Goal: Task Accomplishment & Management: Manage account settings

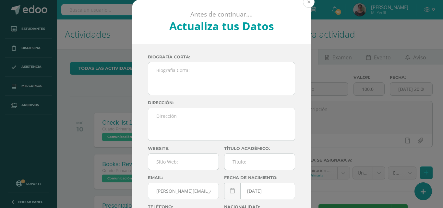
click at [309, 3] on button at bounding box center [309, 2] width 12 height 12
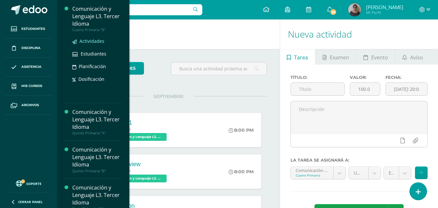
click at [92, 41] on span "Actividades" at bounding box center [92, 41] width 25 height 6
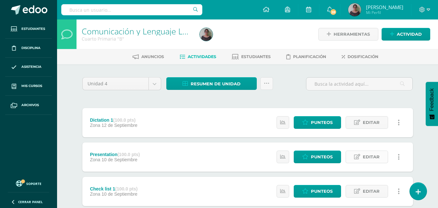
click at [369, 160] on span "Editar" at bounding box center [371, 157] width 17 height 12
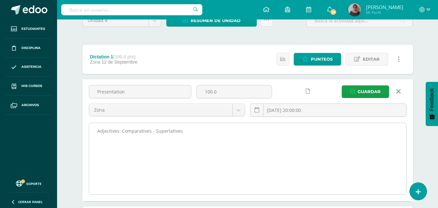
scroll to position [65, 0]
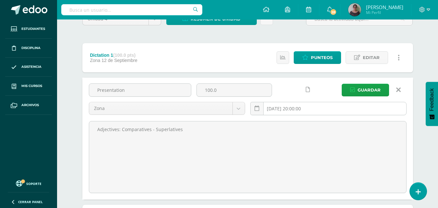
click at [289, 109] on input "[DATE] 20:00:00" at bounding box center [329, 108] width 156 height 13
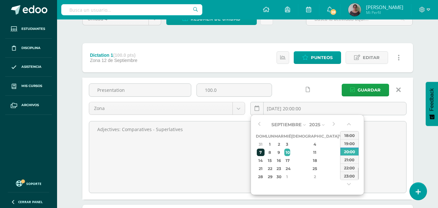
click at [264, 151] on div "7" at bounding box center [261, 152] width 8 height 7
click at [274, 151] on div "8" at bounding box center [270, 152] width 7 height 7
type input "2025-09-08 20:00"
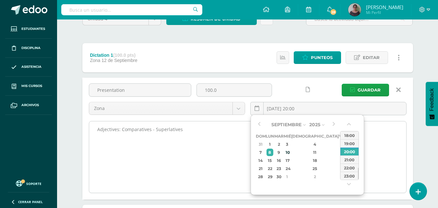
click at [225, 146] on textarea "Adjectives: Comparatives - Superlatives" at bounding box center [247, 156] width 317 height 71
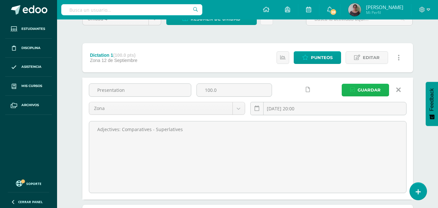
click at [359, 87] on span "Guardar" at bounding box center [369, 90] width 23 height 12
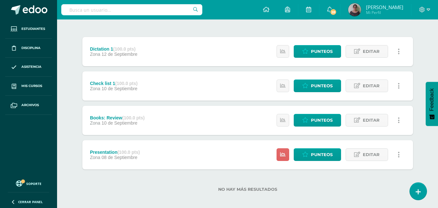
scroll to position [76, 0]
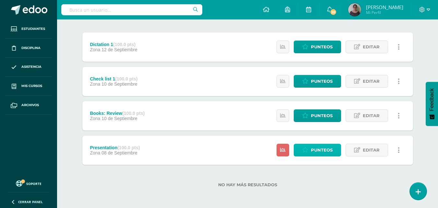
click at [315, 150] on span "Punteos" at bounding box center [322, 150] width 22 height 12
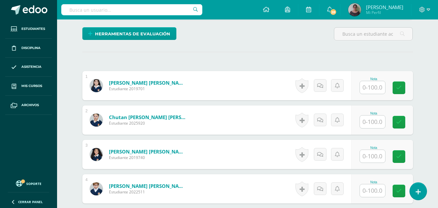
scroll to position [196, 0]
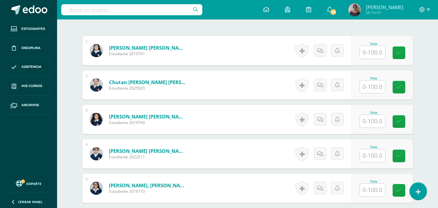
click at [377, 55] on input "text" at bounding box center [372, 52] width 25 height 13
type input "100"
click at [376, 85] on input "text" at bounding box center [377, 86] width 26 height 13
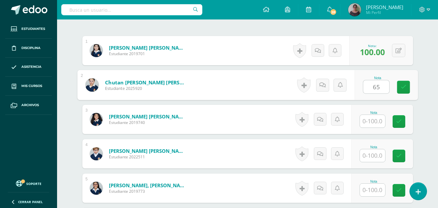
type input "65"
click at [375, 122] on input "text" at bounding box center [372, 121] width 25 height 13
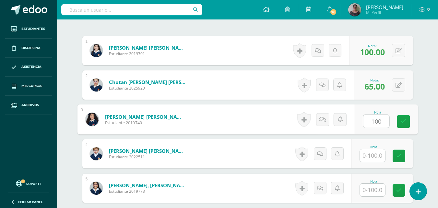
type input "100"
click at [374, 157] on input "text" at bounding box center [372, 155] width 25 height 13
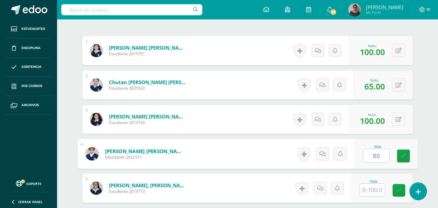
type input "80"
click at [376, 189] on input "text" at bounding box center [372, 190] width 25 height 13
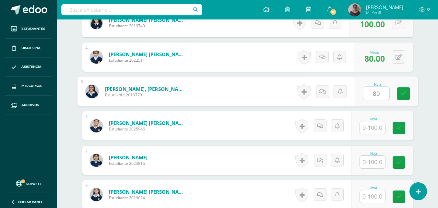
scroll to position [293, 0]
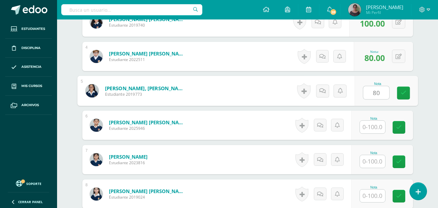
type input "80"
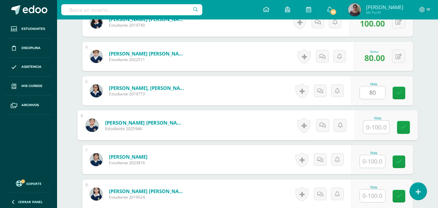
click at [372, 127] on input "text" at bounding box center [377, 127] width 26 height 13
type input "80"
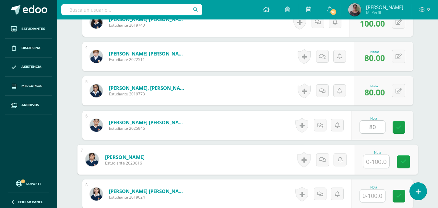
click at [372, 162] on input "text" at bounding box center [377, 161] width 26 height 13
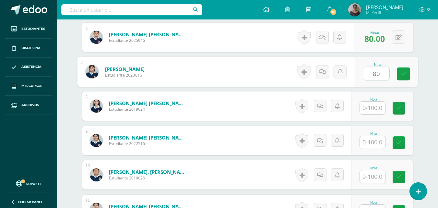
scroll to position [390, 0]
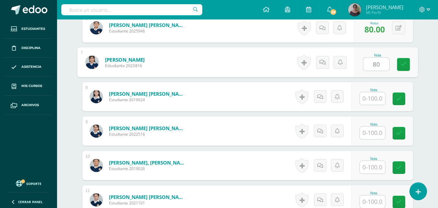
type input "80"
click at [375, 101] on input "text" at bounding box center [372, 98] width 25 height 13
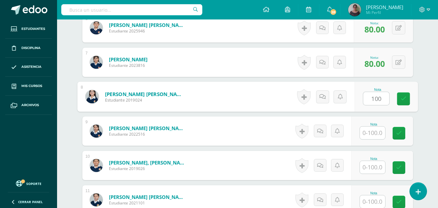
type input "100"
click at [375, 136] on input "text" at bounding box center [372, 133] width 25 height 13
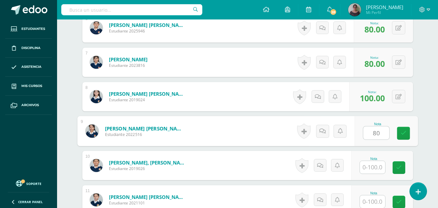
type input "80"
click at [373, 170] on input "text" at bounding box center [372, 167] width 25 height 13
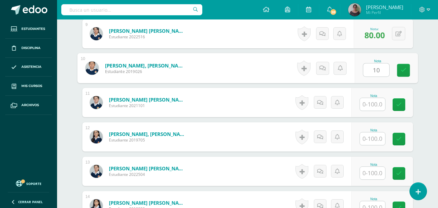
scroll to position [520, 0]
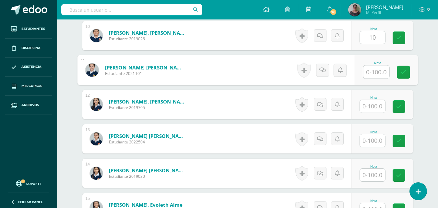
click at [375, 73] on input "text" at bounding box center [377, 72] width 26 height 13
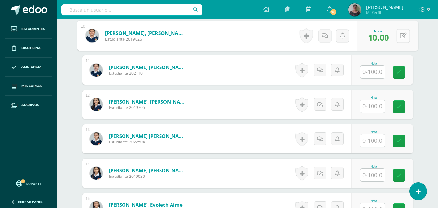
click at [403, 38] on button at bounding box center [404, 36] width 14 height 14
type input "80"
click at [376, 68] on input "text" at bounding box center [372, 72] width 25 height 13
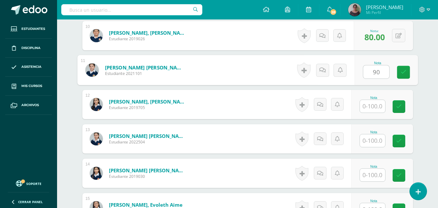
type input "90"
click at [375, 108] on input "text" at bounding box center [372, 106] width 25 height 13
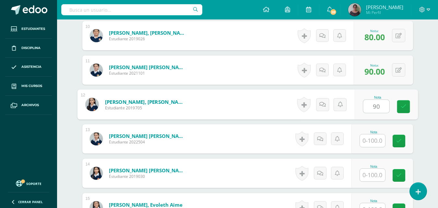
type input "90"
click at [373, 142] on input "text" at bounding box center [372, 140] width 25 height 13
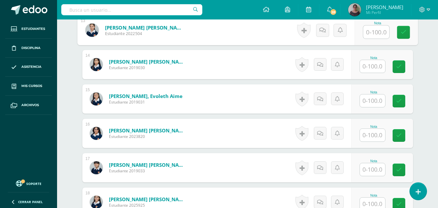
scroll to position [618, 0]
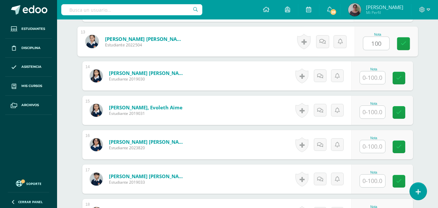
type input "100"
click at [371, 79] on input "text" at bounding box center [372, 77] width 25 height 13
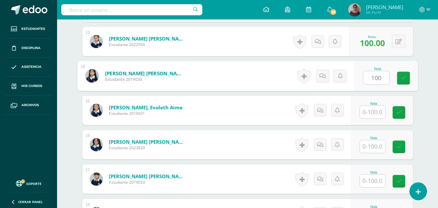
type input "100"
click at [371, 116] on input "text" at bounding box center [372, 112] width 25 height 13
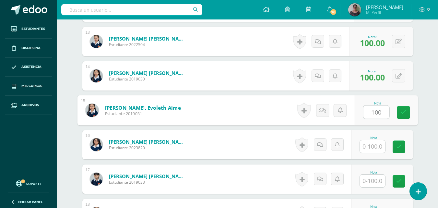
type input "100"
click at [372, 150] on input "text" at bounding box center [372, 146] width 25 height 13
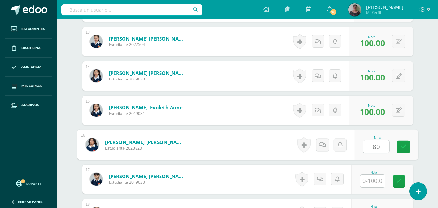
type input "80"
click at [373, 182] on input "text" at bounding box center [372, 181] width 25 height 13
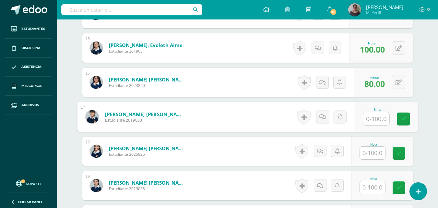
scroll to position [715, 0]
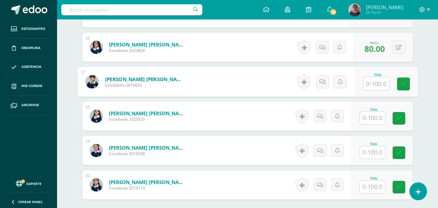
click at [372, 118] on input "text" at bounding box center [372, 118] width 25 height 13
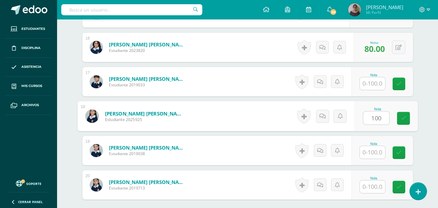
type input "100"
click at [375, 151] on input "text" at bounding box center [372, 152] width 25 height 13
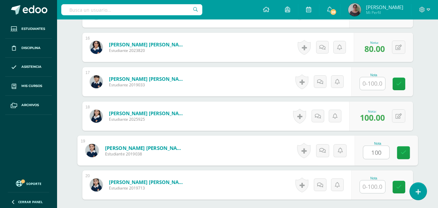
type input "100"
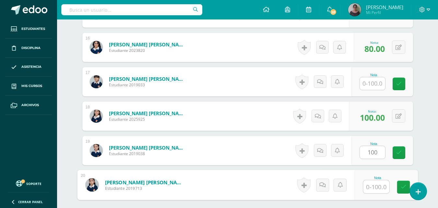
click at [370, 189] on input "text" at bounding box center [377, 186] width 26 height 13
type input "80"
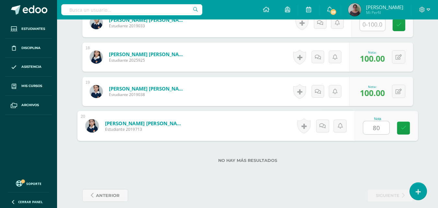
scroll to position [781, 0]
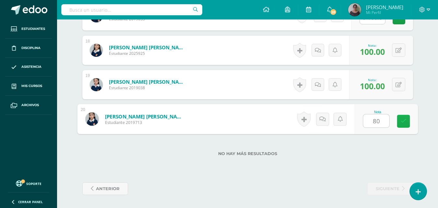
click at [404, 124] on icon at bounding box center [404, 121] width 6 height 6
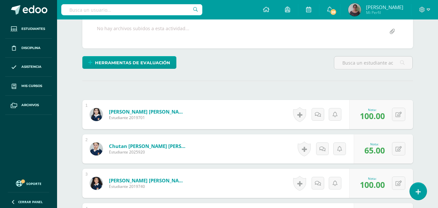
scroll to position [0, 0]
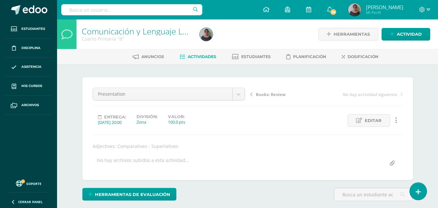
click at [202, 53] on link "Actividades" at bounding box center [198, 57] width 37 height 10
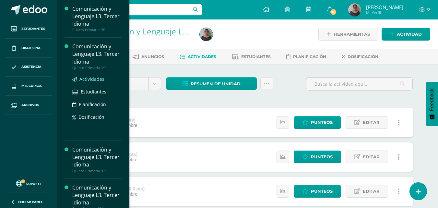
click at [89, 80] on span "Actividades" at bounding box center [92, 79] width 25 height 6
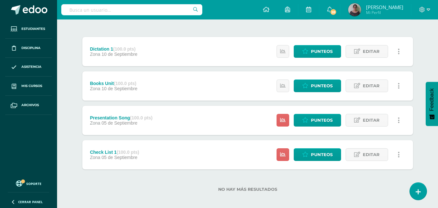
scroll to position [76, 0]
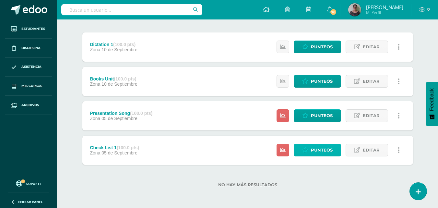
click at [320, 153] on span "Punteos" at bounding box center [322, 150] width 22 height 12
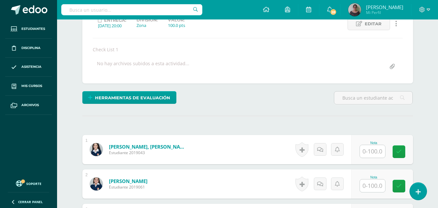
scroll to position [97, 0]
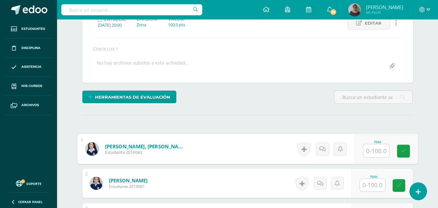
drag, startPoint x: 374, startPoint y: 150, endPoint x: 360, endPoint y: 136, distance: 19.8
click at [373, 150] on input "text" at bounding box center [377, 150] width 26 height 13
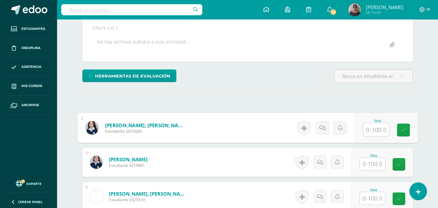
scroll to position [130, 0]
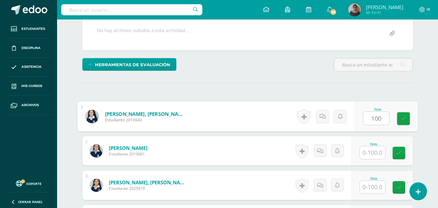
type input "100"
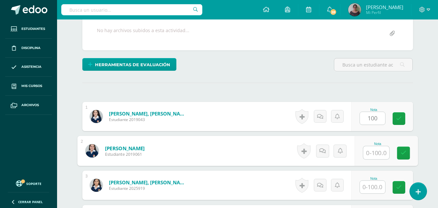
click at [373, 152] on input "text" at bounding box center [377, 152] width 26 height 13
type input "100"
click at [406, 154] on icon at bounding box center [404, 153] width 6 height 6
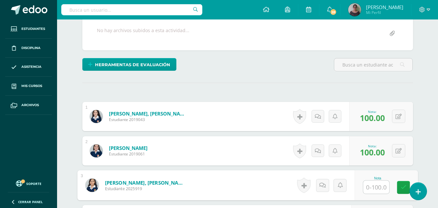
click at [371, 190] on input "text" at bounding box center [377, 187] width 26 height 13
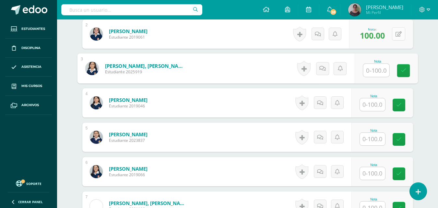
scroll to position [260, 0]
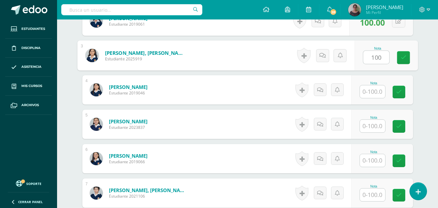
type input "100"
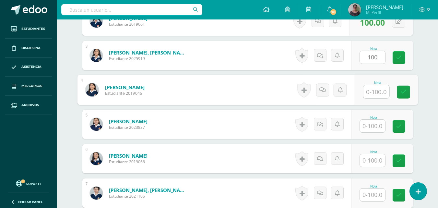
click at [368, 93] on input "text" at bounding box center [377, 91] width 26 height 13
click at [371, 162] on input "text" at bounding box center [372, 160] width 25 height 13
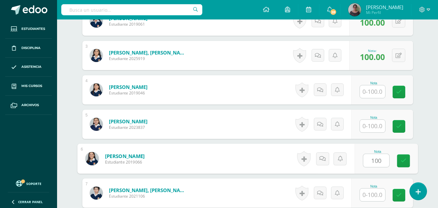
type input "100"
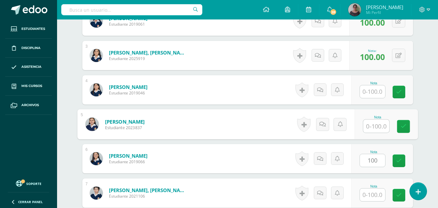
click at [370, 129] on input "text" at bounding box center [377, 126] width 26 height 13
type input "100"
click at [371, 94] on input "text" at bounding box center [372, 91] width 25 height 13
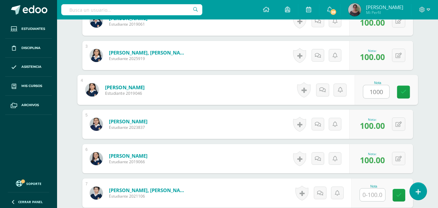
type input "100"
click at [402, 93] on icon at bounding box center [404, 92] width 6 height 6
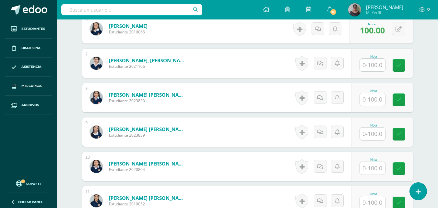
scroll to position [422, 0]
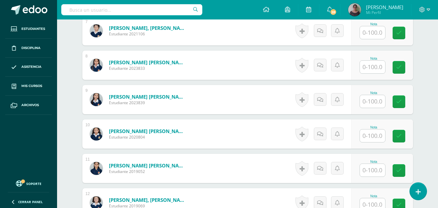
click at [374, 34] on input "text" at bounding box center [372, 32] width 25 height 13
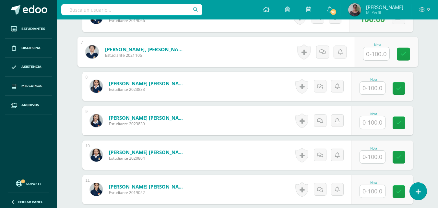
scroll to position [389, 0]
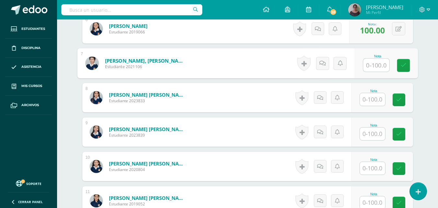
click at [377, 101] on input "text" at bounding box center [372, 99] width 25 height 13
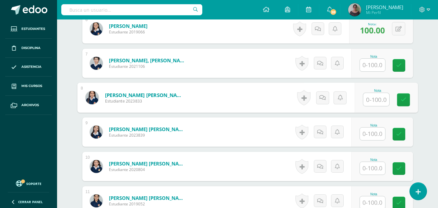
click at [374, 68] on input "text" at bounding box center [372, 65] width 25 height 13
click at [374, 99] on input "text" at bounding box center [377, 99] width 26 height 13
type input "100"
click at [371, 136] on input "text" at bounding box center [372, 134] width 25 height 13
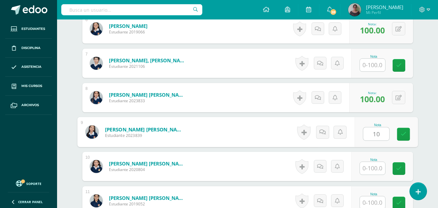
type input "100"
click at [404, 135] on icon at bounding box center [404, 134] width 6 height 6
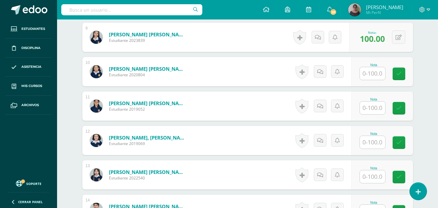
scroll to position [487, 0]
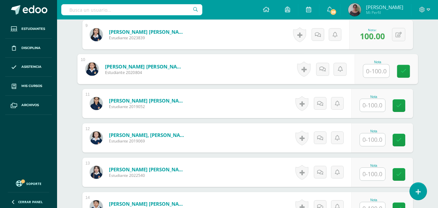
click at [373, 71] on input "text" at bounding box center [377, 71] width 26 height 13
type input "100"
click at [374, 105] on input "text" at bounding box center [372, 105] width 25 height 13
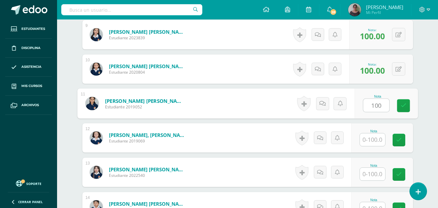
type input "100"
click at [377, 137] on input "text" at bounding box center [372, 139] width 25 height 13
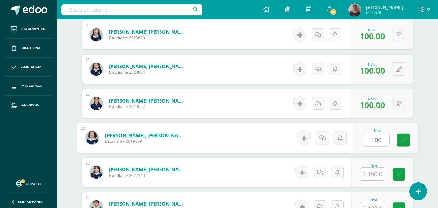
type input "100"
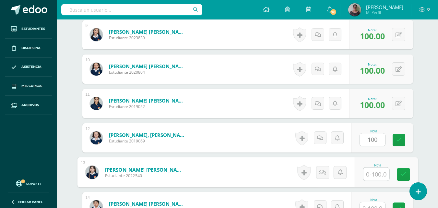
click at [375, 173] on input "text" at bounding box center [377, 174] width 26 height 13
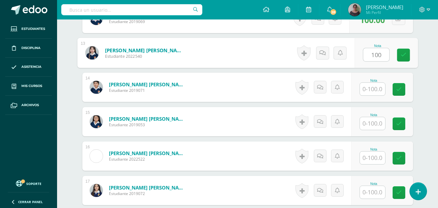
scroll to position [617, 0]
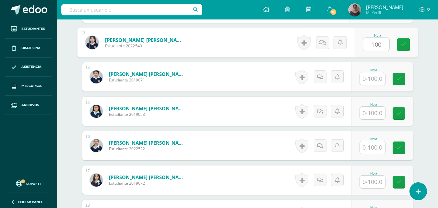
type input "100"
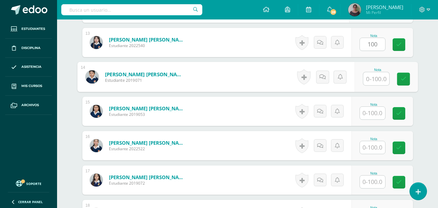
click at [375, 80] on input "text" at bounding box center [377, 78] width 26 height 13
type input "100"
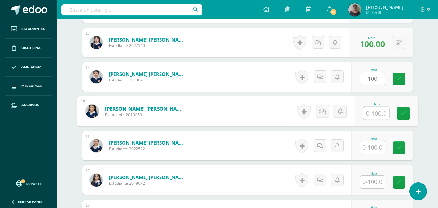
click at [371, 115] on input "text" at bounding box center [377, 113] width 26 height 13
type input "100"
click at [371, 152] on input "text" at bounding box center [372, 147] width 25 height 13
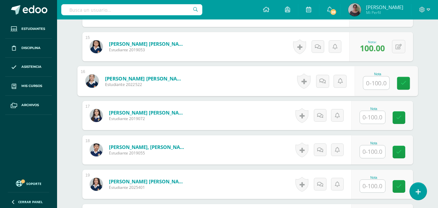
scroll to position [682, 0]
type input "100"
click at [377, 120] on input "text" at bounding box center [372, 117] width 25 height 13
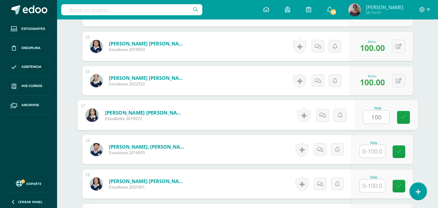
type input "100"
click at [370, 152] on input "text" at bounding box center [372, 151] width 25 height 13
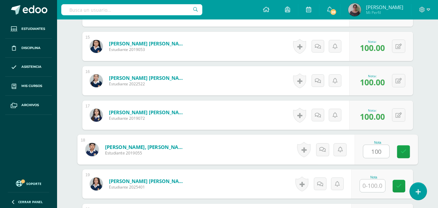
type input "100"
click at [375, 185] on input "text" at bounding box center [372, 185] width 25 height 13
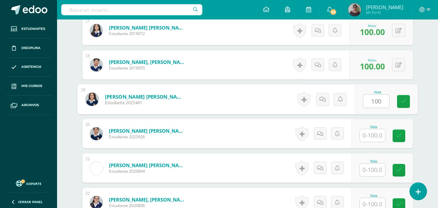
scroll to position [779, 0]
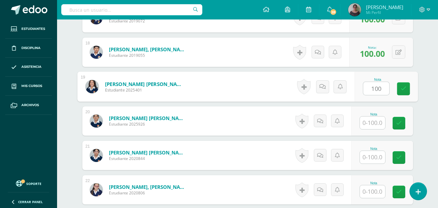
type input "100"
click at [374, 124] on input "text" at bounding box center [372, 123] width 25 height 13
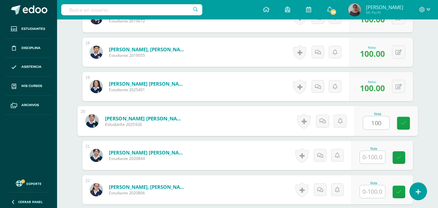
type input "100"
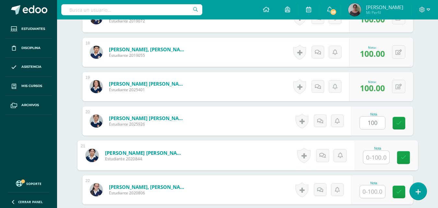
click at [373, 157] on input "text" at bounding box center [377, 157] width 26 height 13
type input "100"
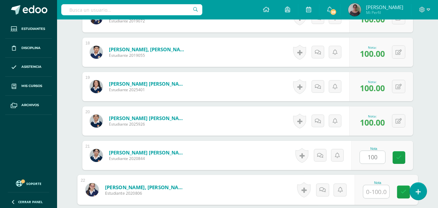
click at [375, 191] on input "text" at bounding box center [377, 191] width 26 height 13
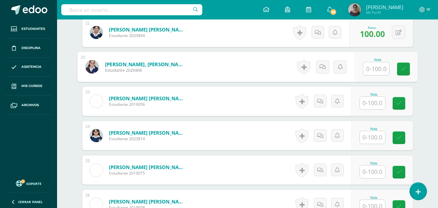
scroll to position [909, 0]
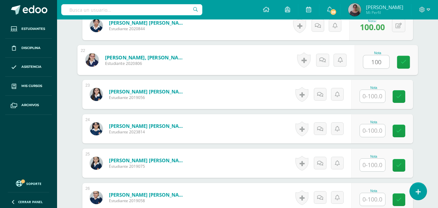
type input "100"
click at [369, 92] on input "text" at bounding box center [372, 96] width 25 height 13
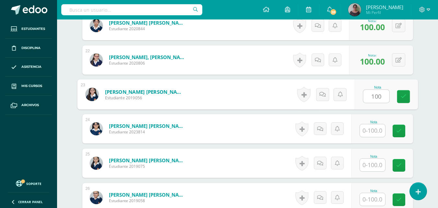
type input "100"
click at [371, 130] on input "text" at bounding box center [372, 130] width 25 height 13
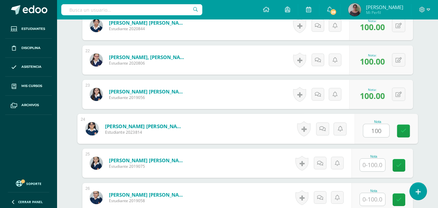
type input "100"
click at [370, 164] on input "text" at bounding box center [372, 165] width 25 height 13
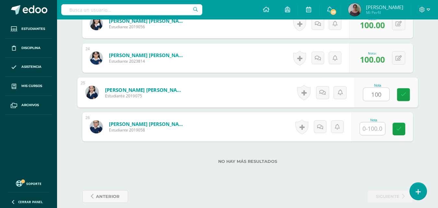
scroll to position [987, 0]
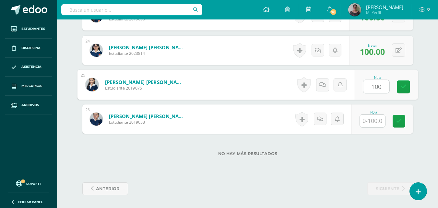
type input "100"
click at [376, 119] on input "text" at bounding box center [372, 121] width 25 height 13
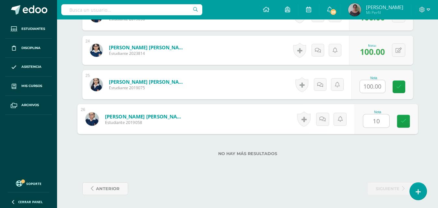
type input "100"
click at [402, 123] on icon at bounding box center [404, 121] width 6 height 6
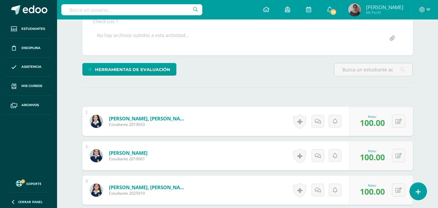
scroll to position [195, 0]
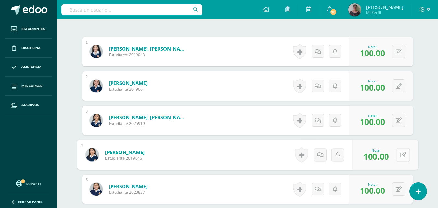
click at [395, 158] on div "0 Logros Logros obtenidos Aún no hay logros agregados Nota: 100.00" at bounding box center [385, 155] width 66 height 30
click at [400, 155] on icon at bounding box center [403, 155] width 6 height 6
type input "0"
click at [389, 159] on icon at bounding box center [386, 157] width 6 height 6
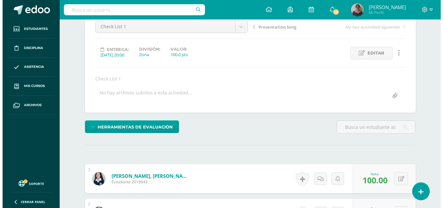
scroll to position [65, 0]
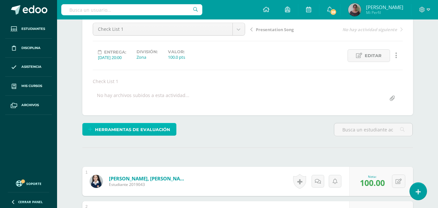
click at [130, 130] on span "Herramientas de evaluación" at bounding box center [132, 130] width 75 height 12
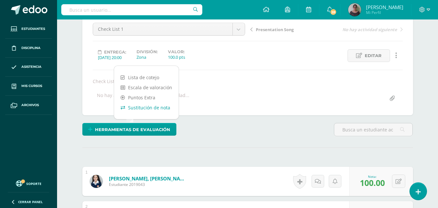
click at [146, 107] on link "Sustitución de nota" at bounding box center [146, 108] width 65 height 10
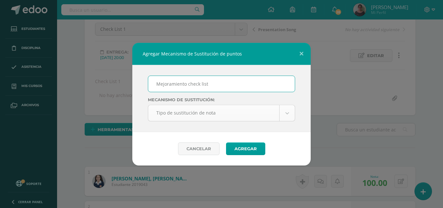
type input "Mejoramiento check list"
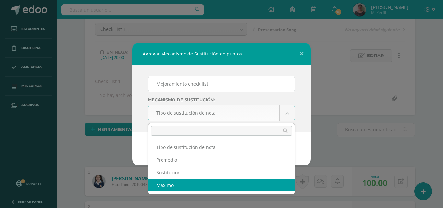
select select "maximum"
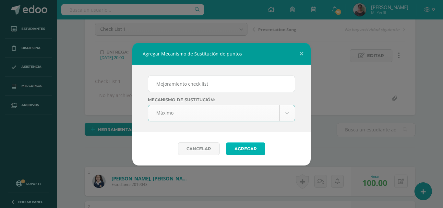
click at [248, 148] on button "Agregar" at bounding box center [245, 148] width 39 height 13
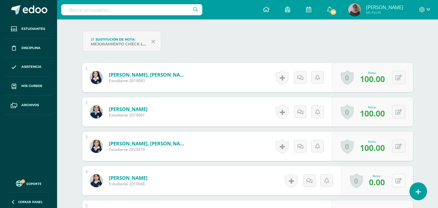
scroll to position [195, 0]
click at [399, 179] on icon at bounding box center [399, 181] width 6 height 6
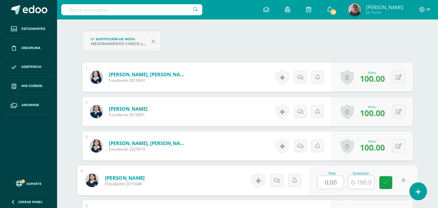
scroll to position [195, 0]
type input "80"
click at [388, 183] on icon at bounding box center [386, 182] width 6 height 6
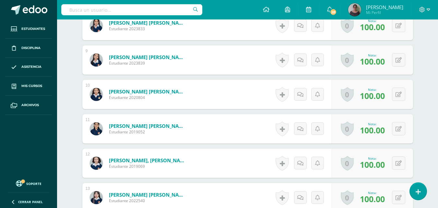
scroll to position [520, 0]
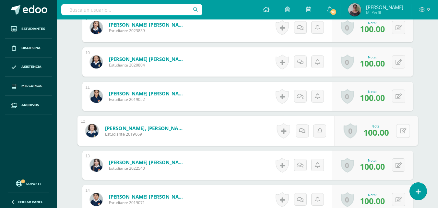
click at [401, 130] on icon at bounding box center [403, 131] width 6 height 6
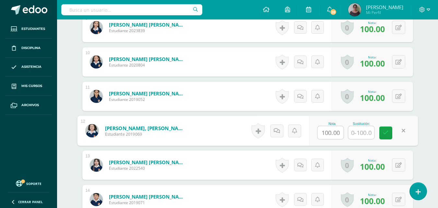
drag, startPoint x: 341, startPoint y: 130, endPoint x: 318, endPoint y: 133, distance: 23.3
click at [318, 133] on input "100.00" at bounding box center [331, 132] width 26 height 13
click at [381, 137] on link at bounding box center [386, 133] width 13 height 13
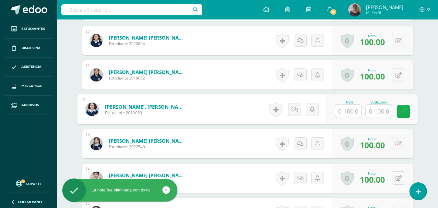
scroll to position [585, 0]
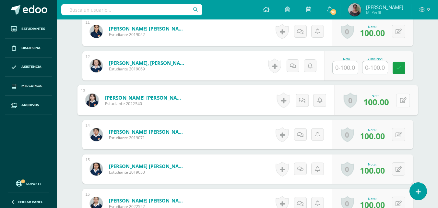
click at [394, 101] on div "0 [GEOGRAPHIC_DATA] Logros obtenidos Aún no hay logros agregados Nota: 100.00" at bounding box center [377, 100] width 84 height 30
click at [365, 104] on span "100.00" at bounding box center [377, 101] width 26 height 11
click at [397, 102] on button at bounding box center [404, 100] width 14 height 14
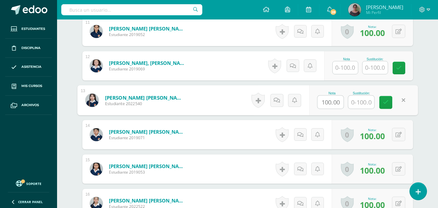
drag, startPoint x: 343, startPoint y: 101, endPoint x: 301, endPoint y: 108, distance: 43.3
click at [301, 108] on form "[PERSON_NAME] [PERSON_NAME] Estudiante 2022540 Nota 100.00 Sustitución:" at bounding box center [247, 100] width 341 height 30
type input "80"
click at [385, 104] on icon at bounding box center [386, 103] width 6 height 6
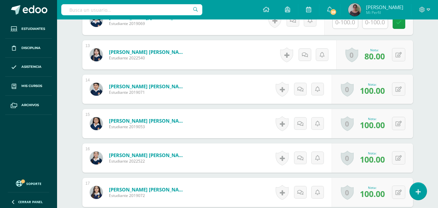
scroll to position [650, 0]
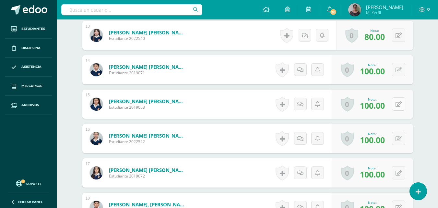
click at [401, 105] on icon at bounding box center [399, 105] width 6 height 6
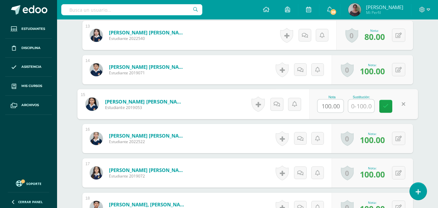
drag, startPoint x: 343, startPoint y: 105, endPoint x: 309, endPoint y: 106, distance: 34.1
click at [309, 106] on form "Lux López, Angie Michelle Estudiante 2019053 Nota 100.00 Sustitución:" at bounding box center [247, 104] width 341 height 30
type input "90"
click at [389, 107] on link at bounding box center [386, 106] width 13 height 13
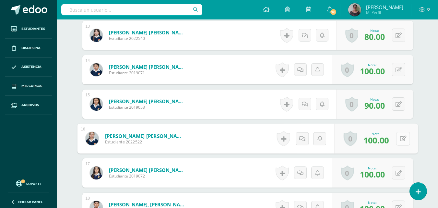
click at [399, 140] on button at bounding box center [404, 139] width 14 height 14
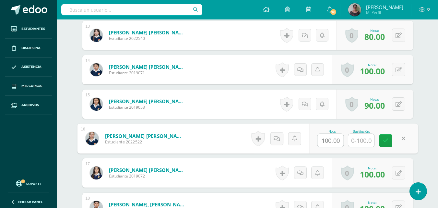
drag, startPoint x: 343, startPoint y: 142, endPoint x: 299, endPoint y: 147, distance: 44.5
click at [299, 147] on form "Marroquin Zavala, Elizabeth Ximena Estudiante 2022522 Nota 100.00 Sustitución:" at bounding box center [247, 139] width 341 height 30
click at [384, 140] on icon at bounding box center [386, 141] width 6 height 6
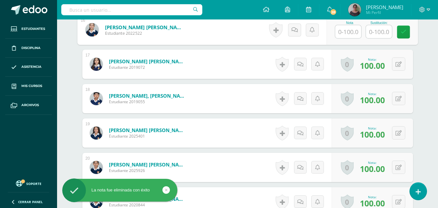
scroll to position [747, 0]
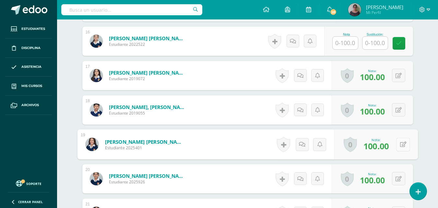
click at [397, 141] on button at bounding box center [404, 145] width 14 height 14
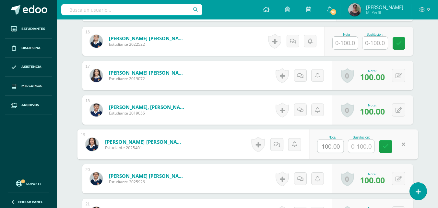
drag, startPoint x: 340, startPoint y: 148, endPoint x: 319, endPoint y: 150, distance: 21.8
click at [319, 150] on input "100.00" at bounding box center [331, 146] width 26 height 13
type input "85"
click at [385, 144] on icon at bounding box center [386, 147] width 6 height 6
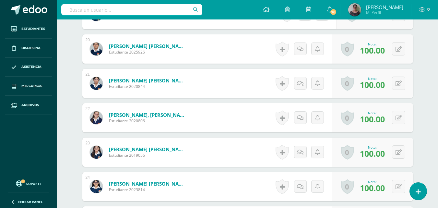
scroll to position [845, 0]
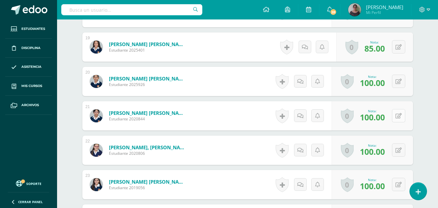
click at [399, 120] on button at bounding box center [398, 115] width 13 height 13
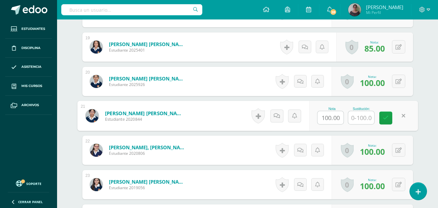
drag, startPoint x: 342, startPoint y: 117, endPoint x: 311, endPoint y: 122, distance: 31.4
click at [311, 122] on div "Nota 100.00 Sustitución:" at bounding box center [363, 116] width 109 height 30
click at [382, 119] on link at bounding box center [386, 118] width 13 height 13
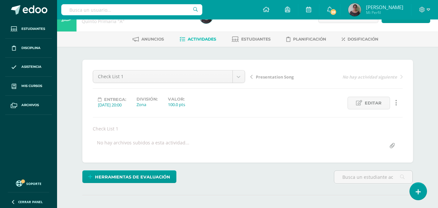
scroll to position [0, 0]
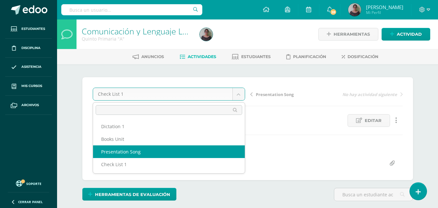
select select "/dashboard/teacher/grade-activity/128702/"
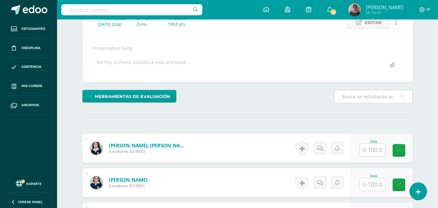
scroll to position [98, 0]
click at [373, 148] on input "text" at bounding box center [372, 149] width 25 height 13
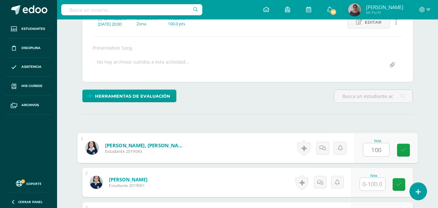
type input "100"
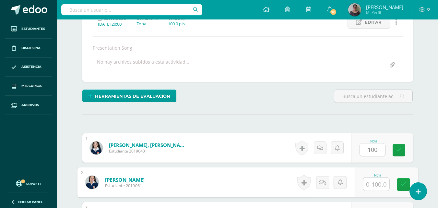
click at [377, 184] on input "text" at bounding box center [377, 184] width 26 height 13
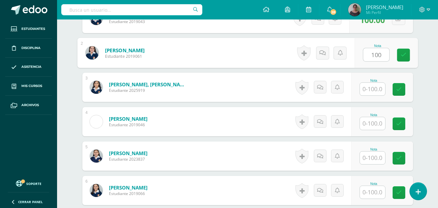
scroll to position [228, 0]
type input "100"
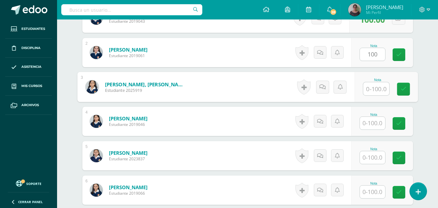
click at [378, 87] on input "text" at bounding box center [377, 88] width 26 height 13
type input "100"
click at [374, 125] on input "text" at bounding box center [372, 123] width 25 height 13
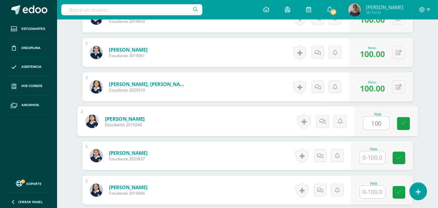
type input "100"
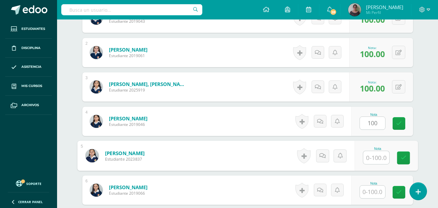
click at [376, 163] on input "text" at bounding box center [377, 157] width 26 height 13
type input "100"
click at [376, 194] on input "text" at bounding box center [372, 192] width 25 height 13
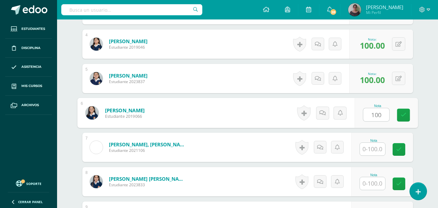
scroll to position [326, 0]
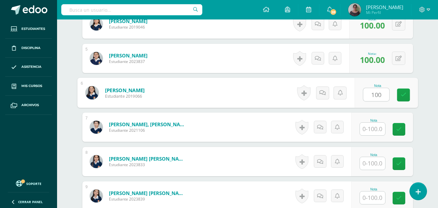
type input "100"
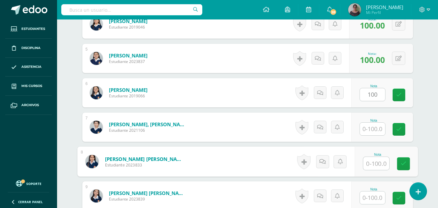
click at [375, 166] on input "text" at bounding box center [377, 163] width 26 height 13
type input "100"
click at [374, 197] on input "text" at bounding box center [372, 197] width 25 height 13
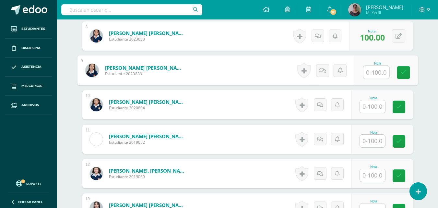
scroll to position [455, 0]
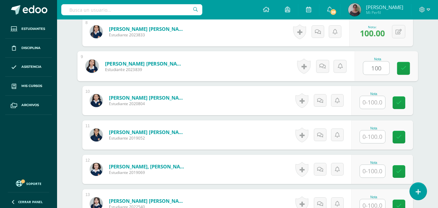
type input "100"
click at [371, 102] on input "text" at bounding box center [372, 102] width 25 height 13
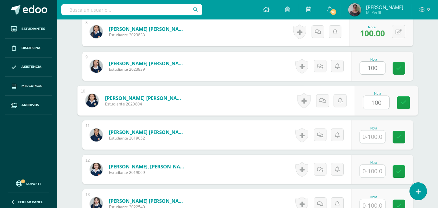
type input "100"
click at [370, 135] on input "text" at bounding box center [372, 136] width 25 height 13
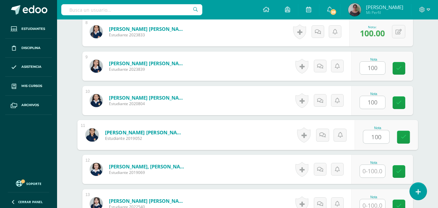
type input "100"
click at [371, 174] on input "text" at bounding box center [372, 171] width 25 height 13
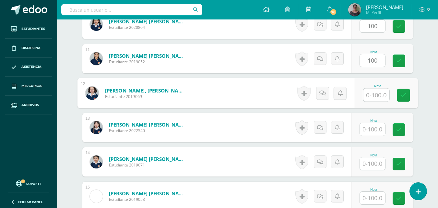
scroll to position [553, 0]
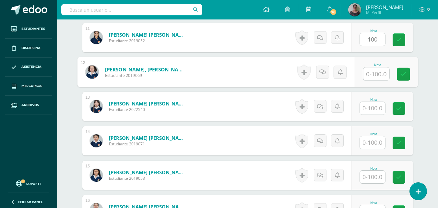
click at [374, 111] on input "text" at bounding box center [372, 108] width 25 height 13
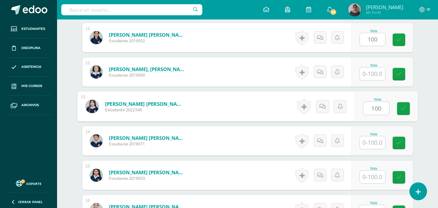
type input "100"
click at [374, 141] on input "text" at bounding box center [372, 142] width 25 height 13
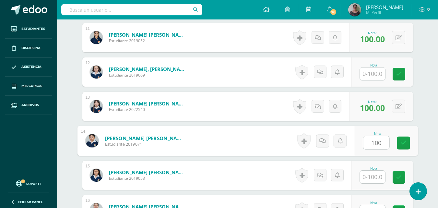
type input "100"
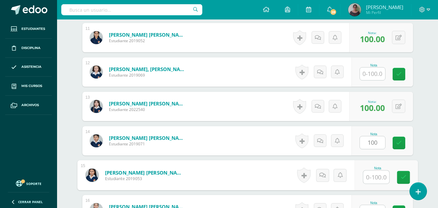
click at [373, 178] on input "text" at bounding box center [377, 177] width 26 height 13
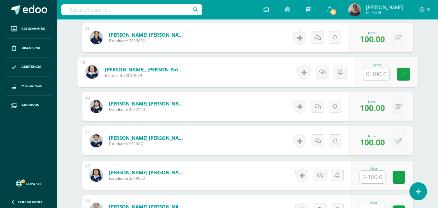
click at [372, 73] on input "text" at bounding box center [377, 74] width 26 height 13
type input "100"
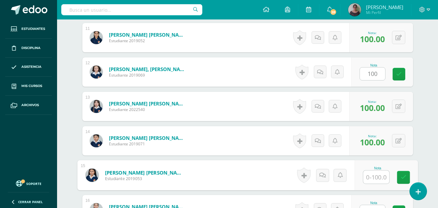
click at [370, 179] on input "text" at bounding box center [377, 177] width 26 height 13
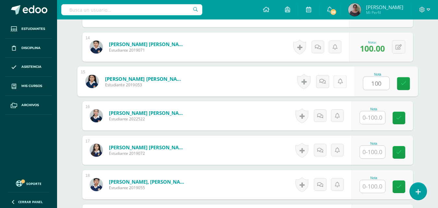
scroll to position [683, 0]
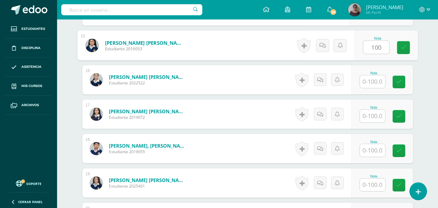
type input "100"
click at [374, 83] on input "text" at bounding box center [372, 81] width 25 height 13
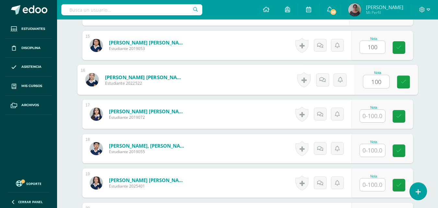
type input "100"
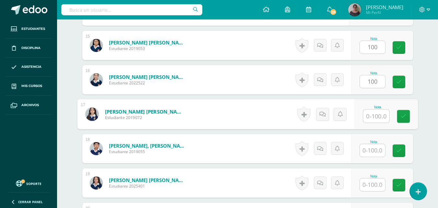
click at [377, 117] on input "text" at bounding box center [377, 116] width 26 height 13
type input "100"
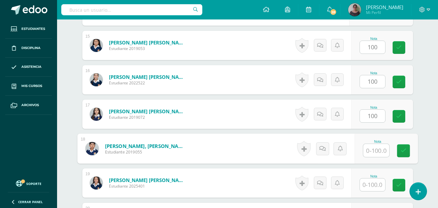
click at [377, 150] on input "text" at bounding box center [377, 150] width 26 height 13
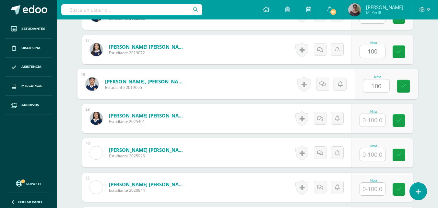
scroll to position [780, 0]
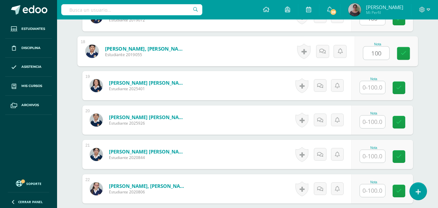
type input "100"
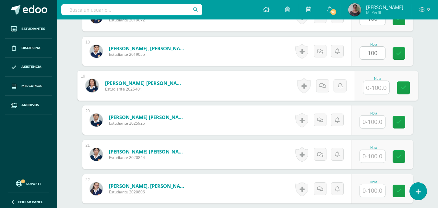
click at [374, 86] on input "text" at bounding box center [377, 87] width 26 height 13
type input "100"
click at [374, 130] on div "Nota" at bounding box center [383, 119] width 62 height 29
click at [371, 121] on input "text" at bounding box center [372, 122] width 25 height 13
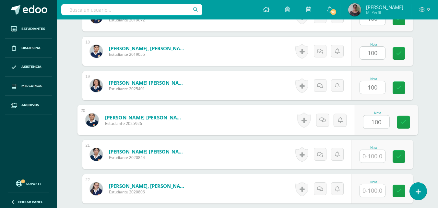
type input "100"
click at [374, 158] on input "text" at bounding box center [372, 156] width 25 height 13
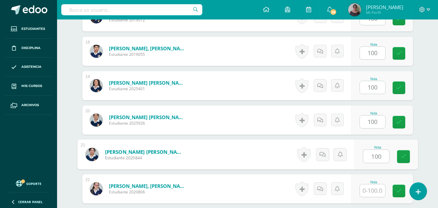
type input "100"
click at [373, 187] on input "text" at bounding box center [372, 190] width 25 height 13
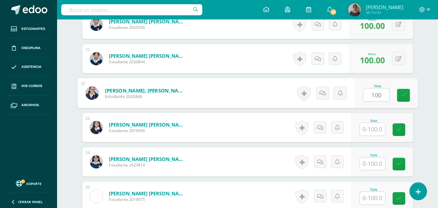
scroll to position [877, 0]
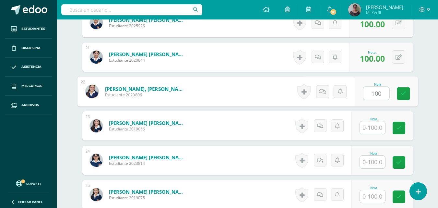
type input "100"
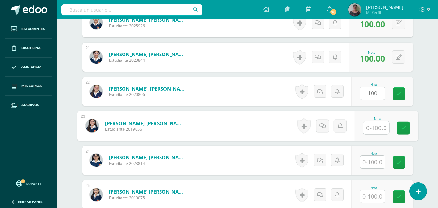
click at [371, 129] on input "text" at bounding box center [377, 127] width 26 height 13
type input "100"
click at [376, 163] on input "text" at bounding box center [372, 162] width 25 height 13
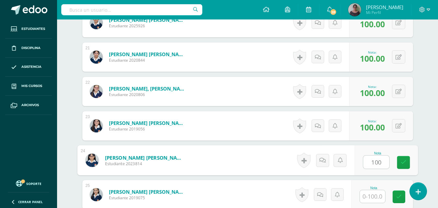
type input "100"
click at [377, 195] on input "text" at bounding box center [372, 196] width 25 height 13
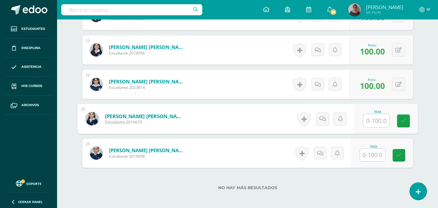
scroll to position [987, 0]
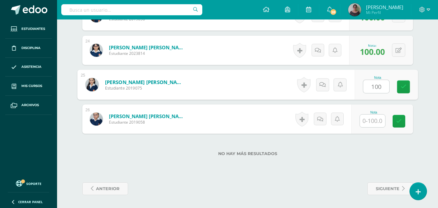
type input "100"
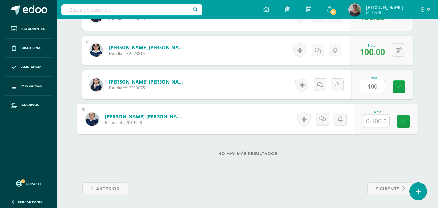
click at [374, 123] on input "text" at bounding box center [377, 121] width 26 height 13
type input "100"
click at [405, 124] on icon at bounding box center [404, 121] width 6 height 6
click at [399, 86] on icon at bounding box center [400, 87] width 6 height 6
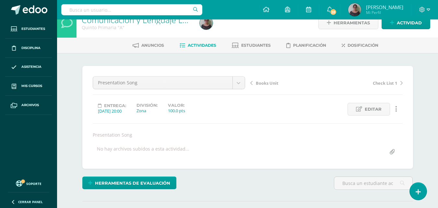
scroll to position [0, 0]
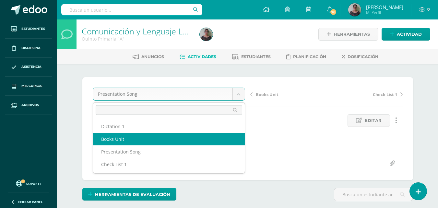
select select "/dashboard/teacher/grade-activity/128704/"
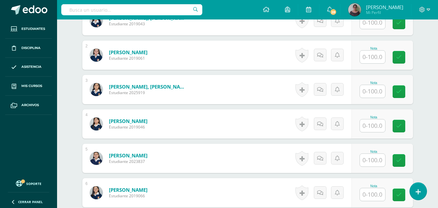
scroll to position [163, 0]
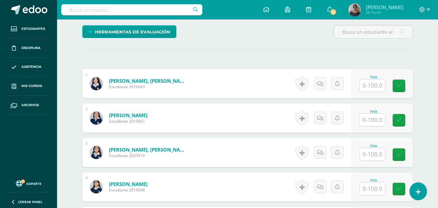
click at [374, 87] on input "text" at bounding box center [372, 85] width 25 height 13
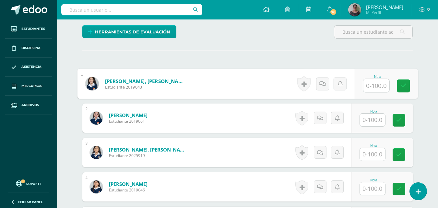
scroll to position [163, 0]
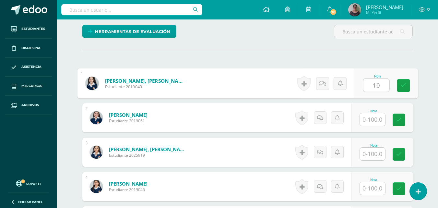
type input "100"
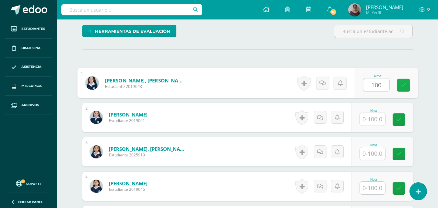
click at [403, 88] on link at bounding box center [403, 85] width 13 height 13
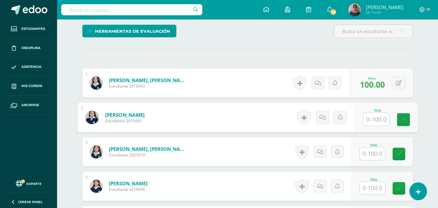
click at [375, 119] on input "text" at bounding box center [377, 119] width 26 height 13
type input "100"
click at [370, 157] on input "text" at bounding box center [372, 153] width 25 height 13
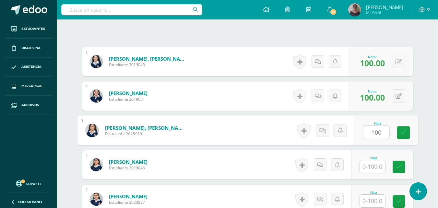
scroll to position [228, 0]
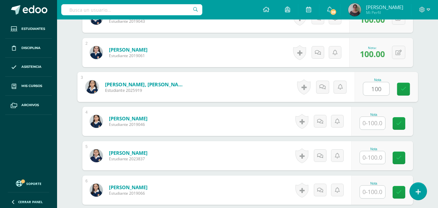
type input "100"
click at [376, 152] on input "text" at bounding box center [372, 157] width 25 height 13
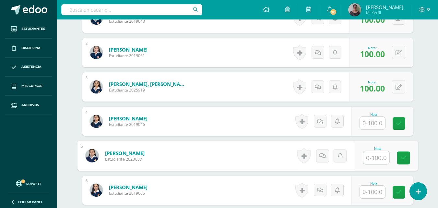
click at [376, 158] on input "text" at bounding box center [377, 157] width 26 height 13
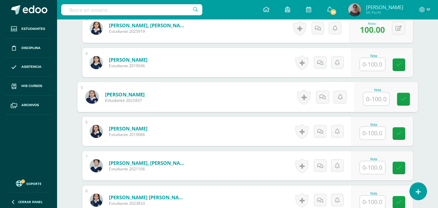
scroll to position [293, 0]
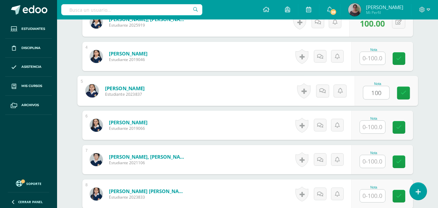
type input "100"
click at [377, 163] on input "text" at bounding box center [372, 161] width 25 height 13
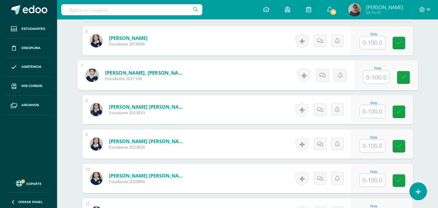
scroll to position [390, 0]
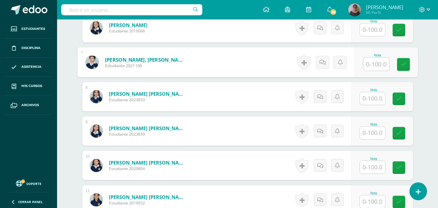
click at [366, 134] on input "text" at bounding box center [372, 133] width 25 height 13
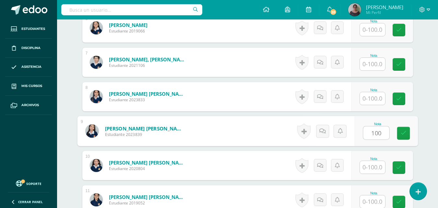
type input "100"
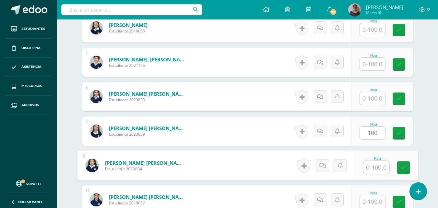
click at [378, 168] on input "text" at bounding box center [377, 167] width 26 height 13
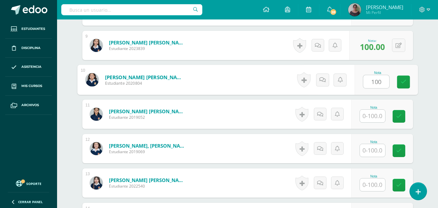
scroll to position [488, 0]
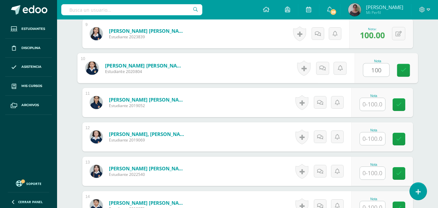
type input "100"
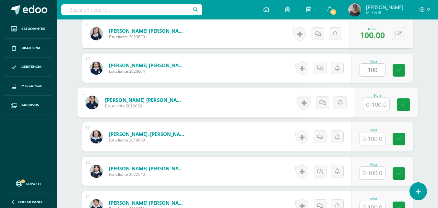
click at [375, 102] on input "text" at bounding box center [377, 104] width 26 height 13
type input "100"
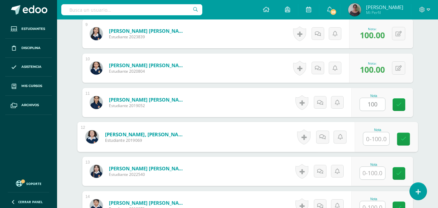
click at [373, 142] on input "text" at bounding box center [377, 138] width 26 height 13
type input "100"
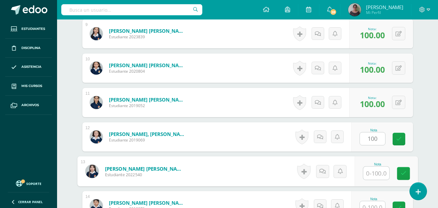
click at [372, 172] on input "text" at bounding box center [377, 173] width 26 height 13
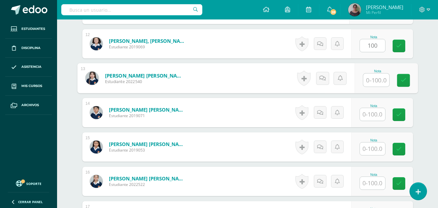
scroll to position [585, 0]
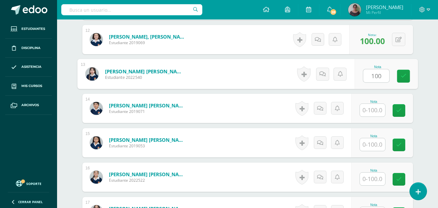
type input "100"
click at [377, 111] on input "text" at bounding box center [372, 110] width 25 height 13
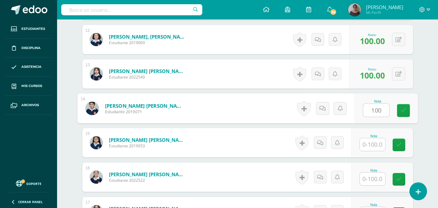
type input "100"
click at [375, 144] on input "text" at bounding box center [372, 144] width 25 height 13
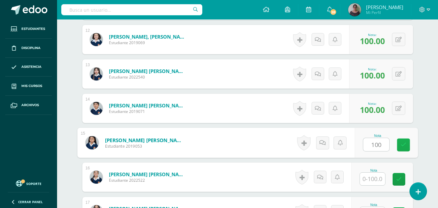
click at [399, 147] on link at bounding box center [403, 145] width 13 height 13
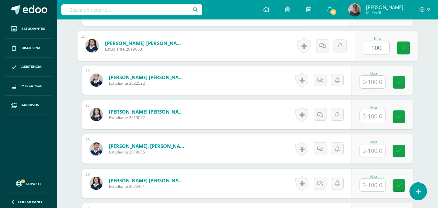
scroll to position [683, 0]
type input "100"
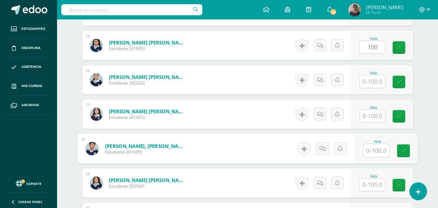
click at [374, 152] on input "text" at bounding box center [377, 150] width 26 height 13
type input "100"
click at [372, 184] on input "text" at bounding box center [372, 185] width 25 height 13
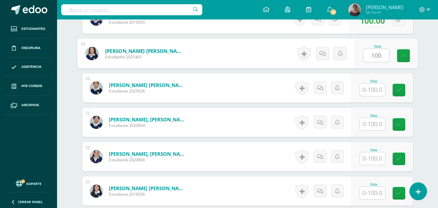
scroll to position [812, 0]
type input "100"
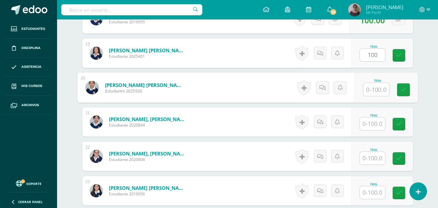
click at [375, 91] on input "text" at bounding box center [377, 89] width 26 height 13
type input "100"
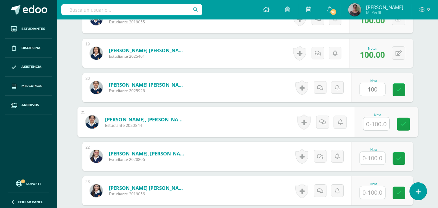
click at [372, 124] on input "text" at bounding box center [377, 123] width 26 height 13
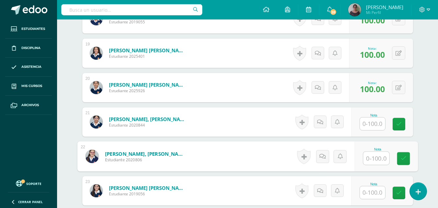
click at [375, 159] on input "text" at bounding box center [377, 158] width 26 height 13
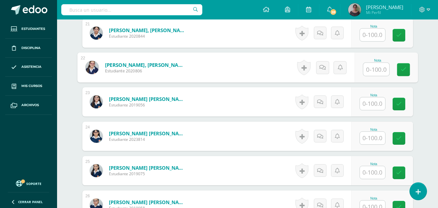
scroll to position [975, 0]
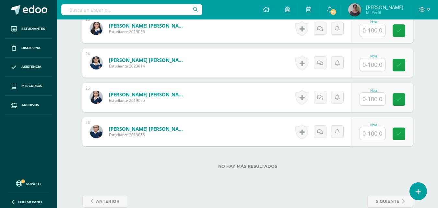
click at [370, 133] on input "text" at bounding box center [372, 133] width 25 height 13
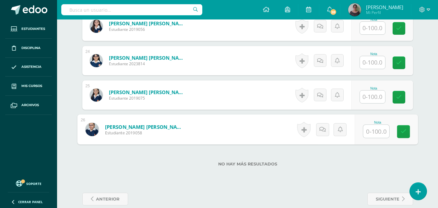
scroll to position [987, 0]
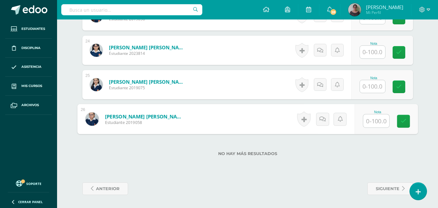
click at [374, 123] on input "text" at bounding box center [377, 121] width 26 height 13
type input "100"
click at [405, 123] on icon at bounding box center [404, 121] width 6 height 6
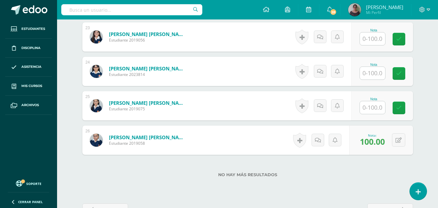
scroll to position [955, 0]
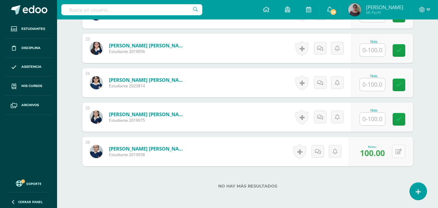
click at [401, 152] on icon at bounding box center [399, 152] width 6 height 6
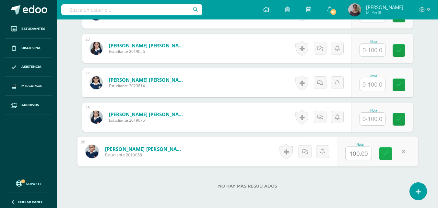
click at [388, 154] on icon at bounding box center [386, 154] width 6 height 6
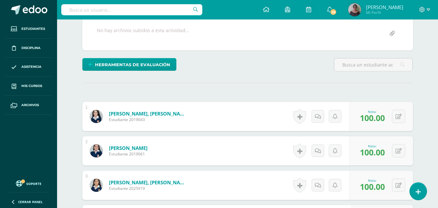
scroll to position [0, 0]
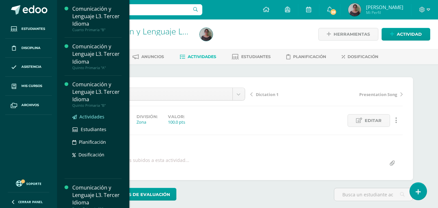
click at [88, 118] on span "Actividades" at bounding box center [92, 117] width 25 height 6
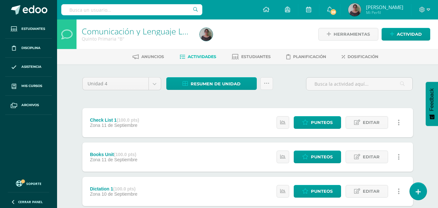
scroll to position [76, 0]
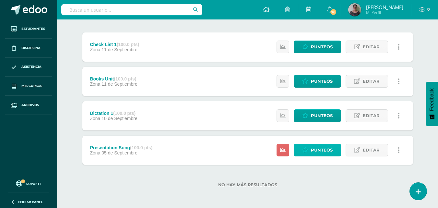
click at [321, 149] on span "Punteos" at bounding box center [322, 150] width 22 height 12
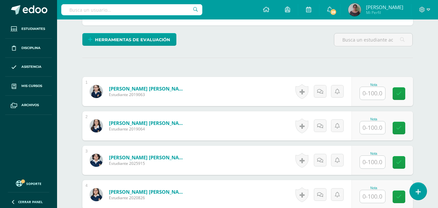
scroll to position [162, 0]
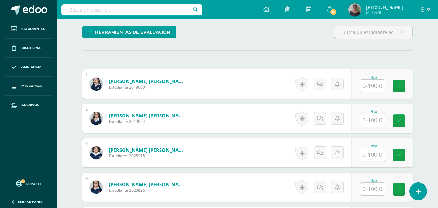
click at [373, 90] on input "text" at bounding box center [372, 86] width 25 height 13
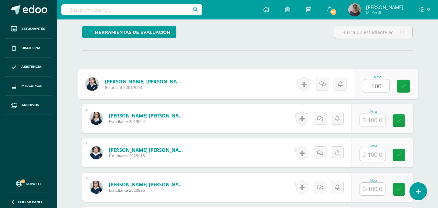
type input "100"
click at [375, 119] on input "text" at bounding box center [372, 120] width 25 height 13
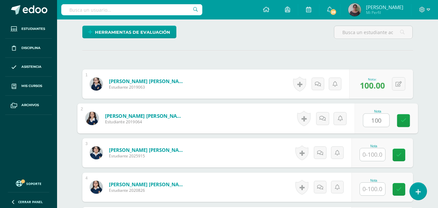
type input "100"
click at [375, 157] on input "text" at bounding box center [372, 154] width 25 height 13
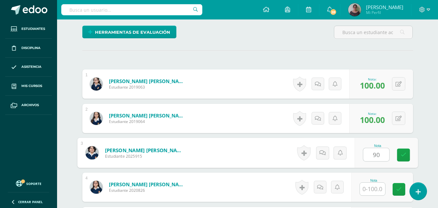
type input "90"
click at [375, 189] on input "text" at bounding box center [372, 189] width 25 height 13
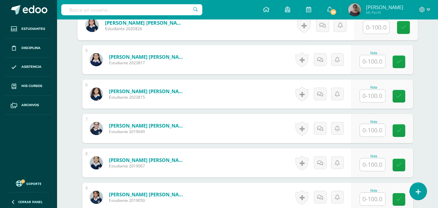
scroll to position [325, 0]
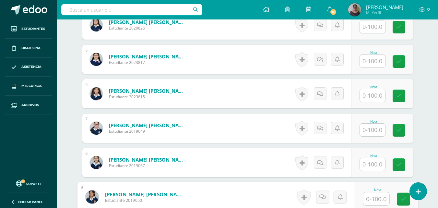
click at [376, 200] on input "text" at bounding box center [377, 198] width 26 height 13
type input "100"
click at [370, 163] on input "text" at bounding box center [372, 164] width 25 height 13
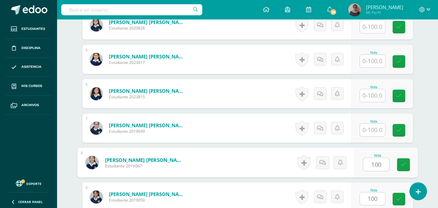
type input "100"
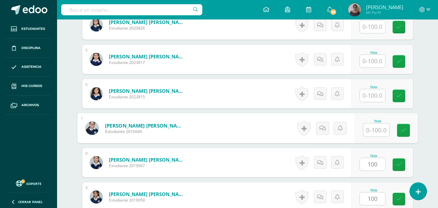
click at [371, 132] on input "text" at bounding box center [377, 130] width 26 height 13
type input "100"
click at [370, 96] on input "text" at bounding box center [372, 95] width 25 height 13
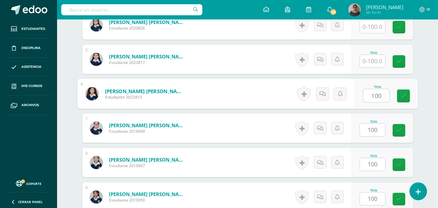
type input "100"
click at [371, 62] on input "text" at bounding box center [372, 61] width 25 height 13
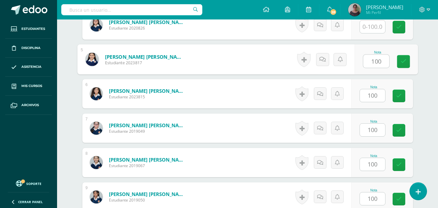
type input "100"
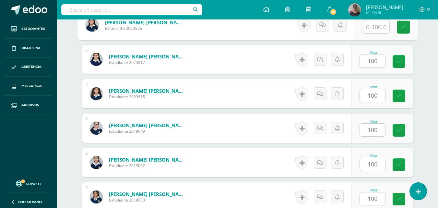
click at [371, 29] on input "text" at bounding box center [377, 26] width 26 height 13
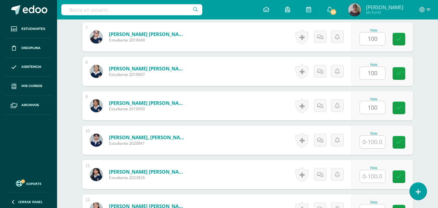
scroll to position [454, 0]
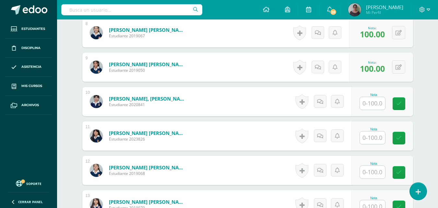
type input "100"
click at [373, 138] on input "text" at bounding box center [377, 137] width 26 height 13
type input "100"
click at [373, 177] on input "text" at bounding box center [372, 172] width 25 height 13
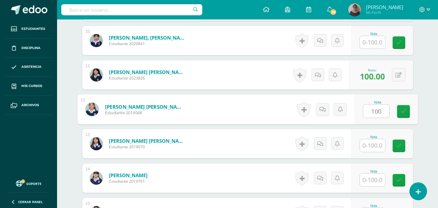
scroll to position [519, 0]
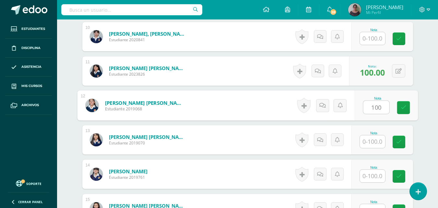
type input "100"
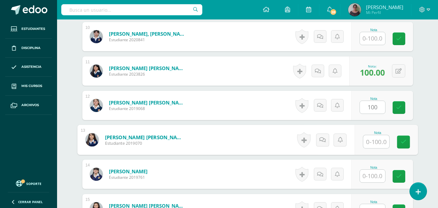
click at [380, 145] on input "text" at bounding box center [377, 141] width 26 height 13
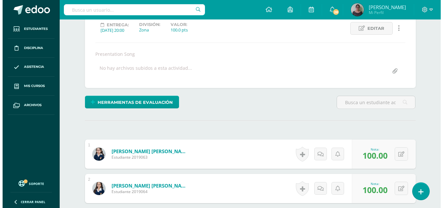
scroll to position [65, 0]
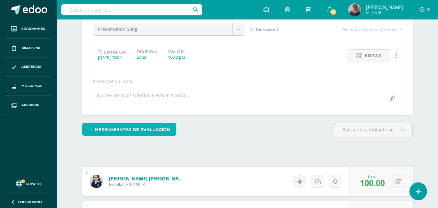
click at [110, 130] on span "Herramientas de evaluación" at bounding box center [132, 130] width 75 height 12
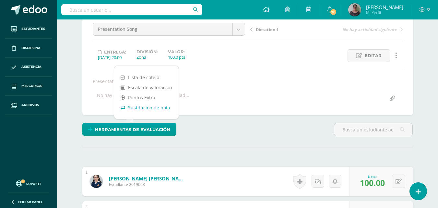
click at [150, 107] on link "Sustitución de nota" at bounding box center [146, 108] width 65 height 10
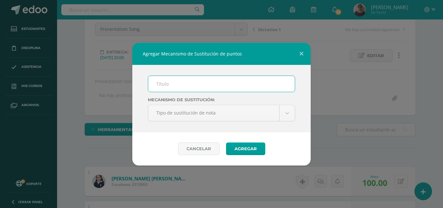
click at [170, 85] on input "text" at bounding box center [221, 84] width 147 height 16
drag, startPoint x: 215, startPoint y: 84, endPoint x: 188, endPoint y: 84, distance: 26.9
click at [188, 84] on input "Mejoramiento Exercises I" at bounding box center [221, 84] width 147 height 16
click at [201, 83] on input "Mejoramiento" at bounding box center [221, 84] width 147 height 16
type input "Mejoramiento"
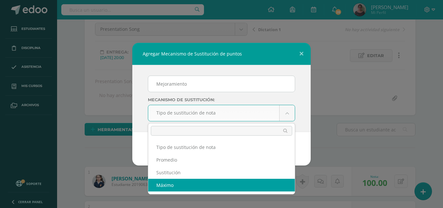
select select "maximum"
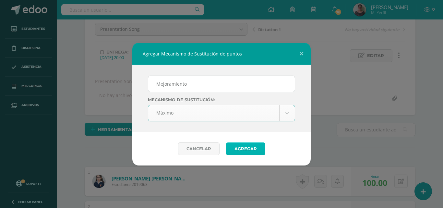
click at [238, 146] on button "Agregar" at bounding box center [245, 148] width 39 height 13
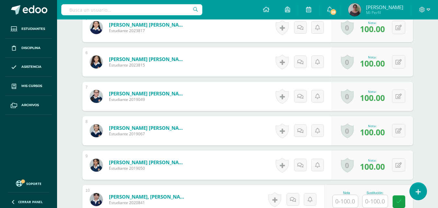
scroll to position [461, 0]
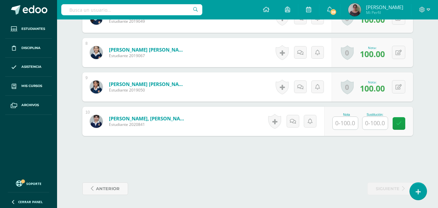
click at [369, 123] on input "text" at bounding box center [375, 123] width 25 height 13
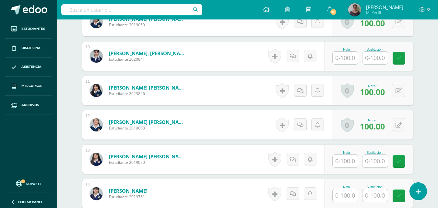
scroll to position [591, 0]
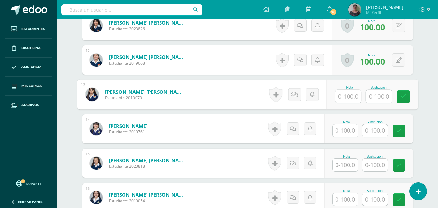
click at [372, 93] on input "text" at bounding box center [379, 96] width 26 height 13
click at [349, 98] on input "text" at bounding box center [349, 96] width 26 height 13
type input "0"
click at [347, 132] on input "text" at bounding box center [345, 130] width 25 height 13
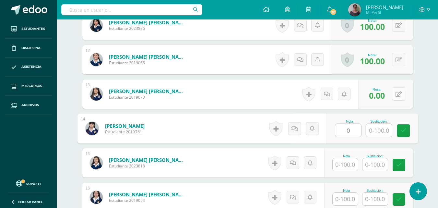
type input "0"
click at [394, 93] on div "0 [GEOGRAPHIC_DATA] Logros obtenidos Aún no hay logros agregados Nota: 0.00" at bounding box center [386, 94] width 55 height 29
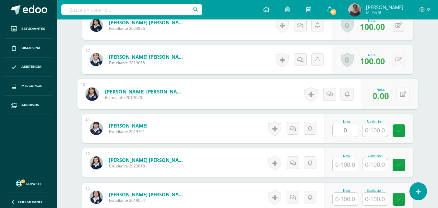
click at [402, 95] on icon at bounding box center [403, 94] width 6 height 6
type input "70"
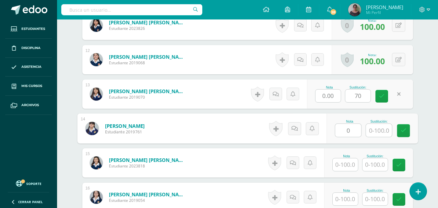
click at [373, 132] on input "text" at bounding box center [379, 130] width 26 height 13
click at [403, 132] on icon at bounding box center [404, 131] width 6 height 6
click at [380, 95] on icon at bounding box center [382, 96] width 6 height 6
type input "70"
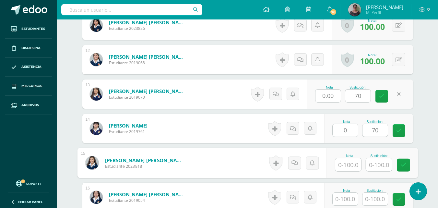
click at [370, 164] on input "text" at bounding box center [379, 164] width 26 height 13
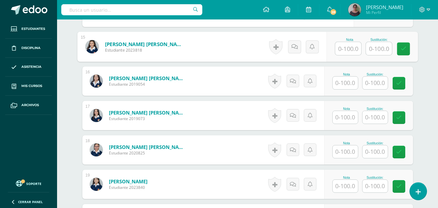
scroll to position [721, 0]
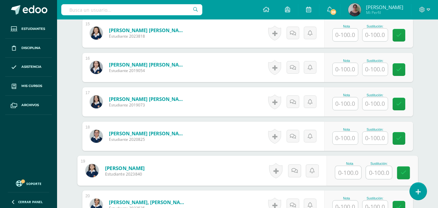
click at [371, 169] on input "text" at bounding box center [379, 172] width 26 height 13
type input "100"
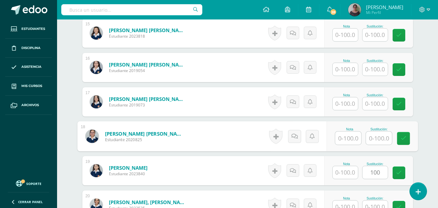
click at [373, 140] on input "text" at bounding box center [379, 138] width 26 height 13
type input "100"
click at [374, 102] on input "text" at bounding box center [375, 103] width 25 height 13
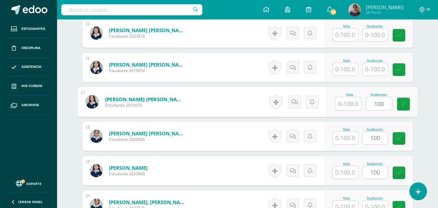
type input "100"
click at [371, 71] on input "text" at bounding box center [375, 69] width 25 height 13
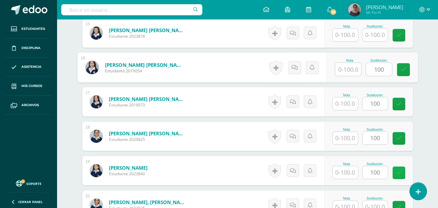
click at [397, 176] on link at bounding box center [399, 173] width 13 height 13
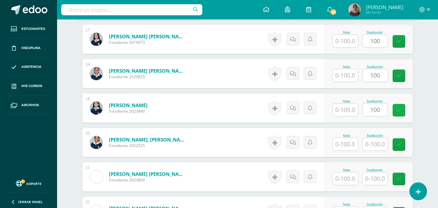
scroll to position [786, 0]
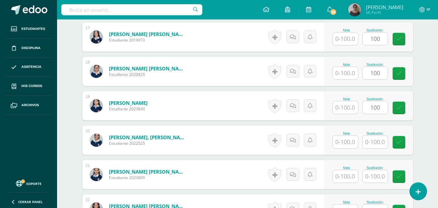
type input "100"
click at [377, 140] on input "text" at bounding box center [375, 142] width 25 height 13
click at [345, 142] on input "text" at bounding box center [349, 142] width 26 height 13
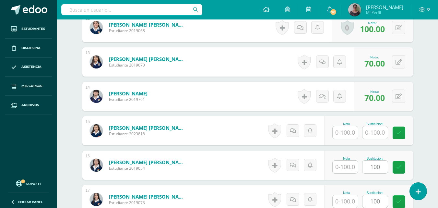
scroll to position [624, 0]
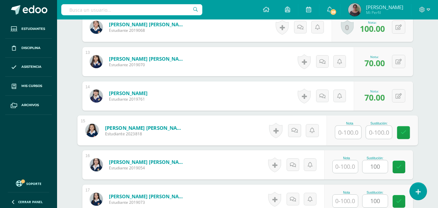
click at [349, 132] on input "text" at bounding box center [349, 132] width 26 height 13
type input "100"
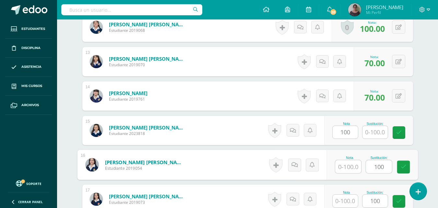
drag, startPoint x: 385, startPoint y: 167, endPoint x: 368, endPoint y: 167, distance: 17.2
click at [368, 167] on input "100" at bounding box center [379, 166] width 26 height 13
click at [350, 168] on input "text" at bounding box center [349, 166] width 26 height 13
type input "100"
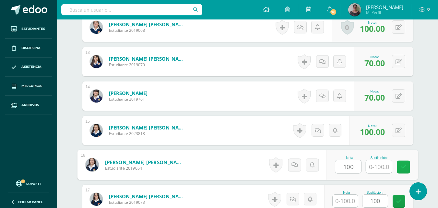
click at [404, 171] on link at bounding box center [403, 167] width 13 height 13
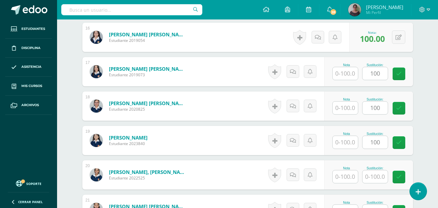
scroll to position [753, 0]
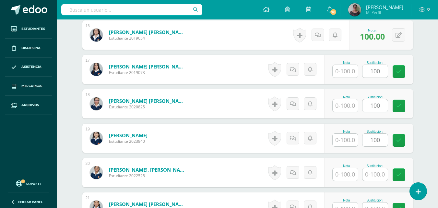
click at [339, 76] on input "text" at bounding box center [345, 71] width 25 height 13
type input "100"
drag, startPoint x: 385, startPoint y: 71, endPoint x: 347, endPoint y: 75, distance: 37.5
click at [347, 75] on div "Nota 100 Sustitución: 100" at bounding box center [373, 70] width 92 height 30
drag, startPoint x: 379, startPoint y: 106, endPoint x: 359, endPoint y: 106, distance: 20.5
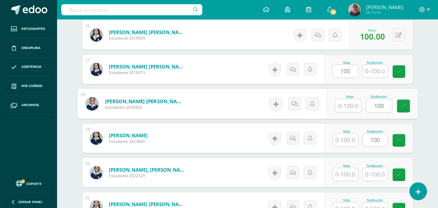
click at [359, 106] on div "Nota Sustitución: 100" at bounding box center [373, 104] width 92 height 30
click at [354, 108] on input "text" at bounding box center [349, 105] width 26 height 13
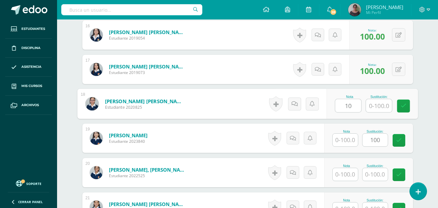
type input "100"
click at [403, 108] on icon at bounding box center [404, 106] width 6 height 6
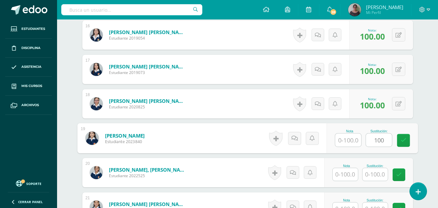
drag, startPoint x: 382, startPoint y: 139, endPoint x: 365, endPoint y: 139, distance: 17.5
click at [365, 139] on div "Nota Sustitución: 100" at bounding box center [373, 138] width 92 height 30
click at [356, 137] on input "text" at bounding box center [349, 140] width 26 height 13
click at [348, 139] on input "text" at bounding box center [349, 140] width 26 height 13
type input "100"
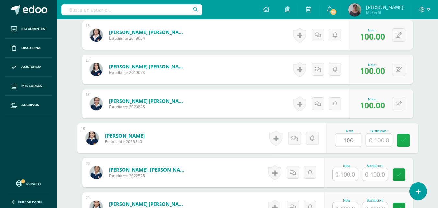
click at [401, 141] on icon at bounding box center [404, 141] width 6 height 6
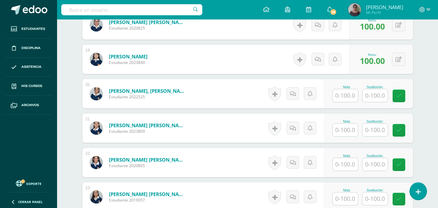
scroll to position [851, 0]
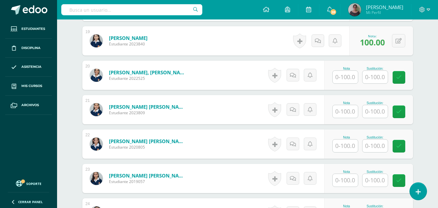
click at [346, 79] on input "text" at bounding box center [345, 77] width 25 height 13
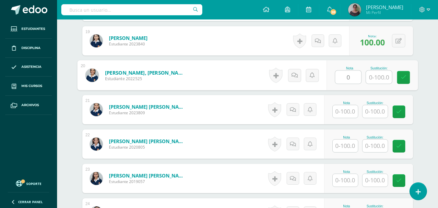
type input "0"
click at [377, 79] on input "text" at bounding box center [379, 77] width 26 height 13
type input "70"
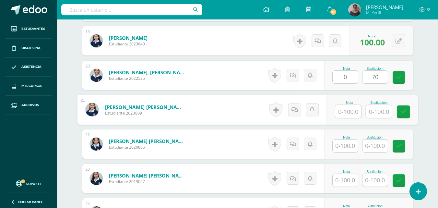
click at [347, 109] on input "text" at bounding box center [349, 111] width 26 height 13
type input "0"
click at [381, 112] on input "text" at bounding box center [379, 111] width 26 height 13
type input "70"
click at [343, 144] on input "text" at bounding box center [345, 146] width 25 height 13
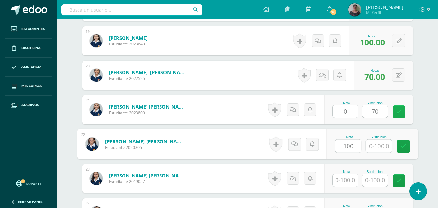
click at [399, 114] on icon at bounding box center [400, 112] width 6 height 6
type input "100"
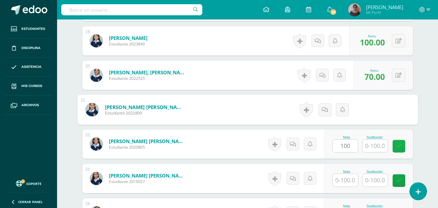
click at [404, 147] on link at bounding box center [399, 146] width 13 height 13
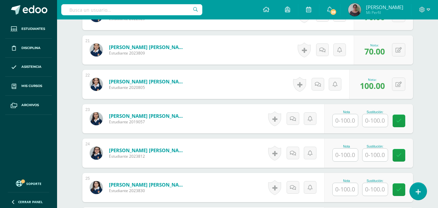
scroll to position [916, 0]
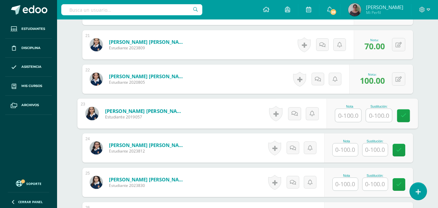
click at [344, 115] on input "text" at bounding box center [349, 115] width 26 height 13
type input "100"
click at [403, 116] on icon at bounding box center [404, 116] width 6 height 6
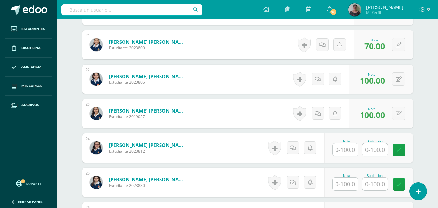
click at [344, 150] on input "text" at bounding box center [345, 149] width 25 height 13
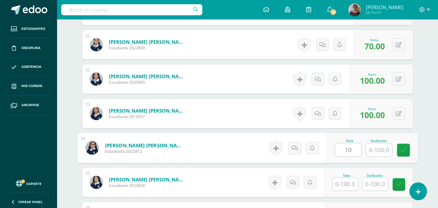
type input "100"
click at [401, 150] on icon at bounding box center [404, 150] width 6 height 6
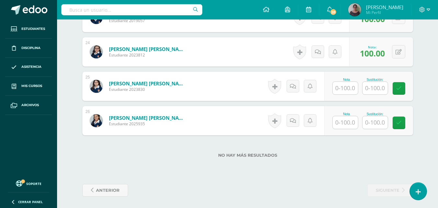
scroll to position [1013, 0]
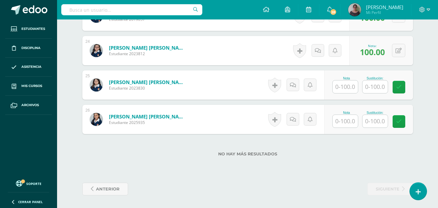
click at [340, 86] on input "text" at bounding box center [345, 86] width 25 height 13
click at [404, 93] on link at bounding box center [403, 87] width 13 height 13
type input "100"
click at [349, 123] on input "text" at bounding box center [345, 121] width 25 height 13
type input "100"
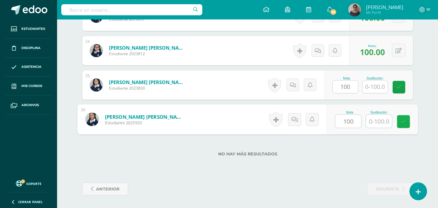
click at [403, 123] on icon at bounding box center [404, 122] width 6 height 6
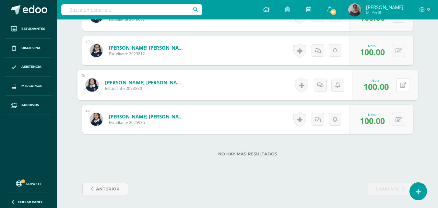
click at [397, 88] on button at bounding box center [404, 85] width 14 height 14
click at [388, 88] on icon at bounding box center [386, 87] width 6 height 6
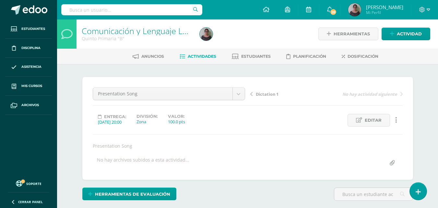
scroll to position [0, 0]
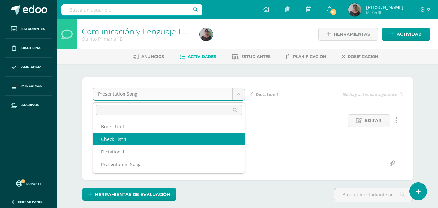
select select "/dashboard/teacher/grade-activity/128710/"
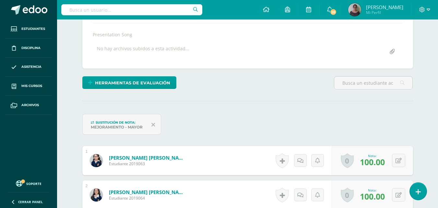
scroll to position [130, 0]
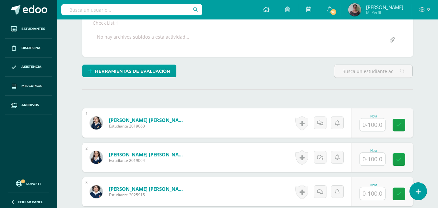
scroll to position [156, 0]
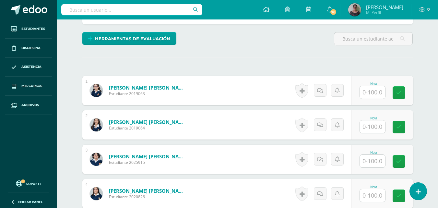
click at [371, 93] on input "text" at bounding box center [372, 92] width 25 height 13
type input "100"
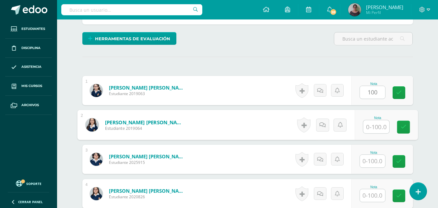
click at [374, 132] on input "text" at bounding box center [377, 126] width 26 height 13
type input "100"
click at [377, 165] on input "text" at bounding box center [372, 161] width 25 height 13
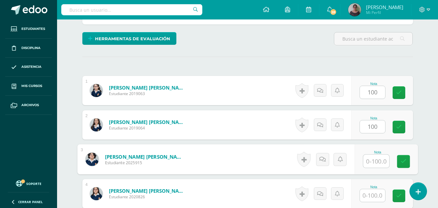
click at [375, 194] on input "text" at bounding box center [372, 195] width 25 height 13
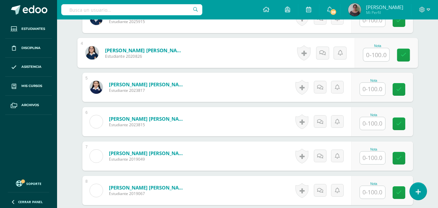
scroll to position [286, 0]
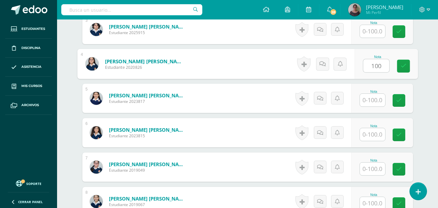
type input "100"
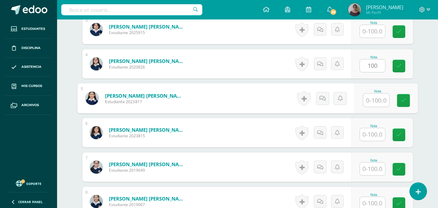
click at [366, 105] on input "text" at bounding box center [377, 100] width 26 height 13
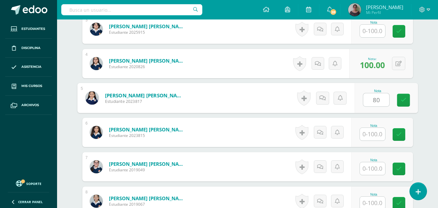
scroll to position [286, 0]
type input "80"
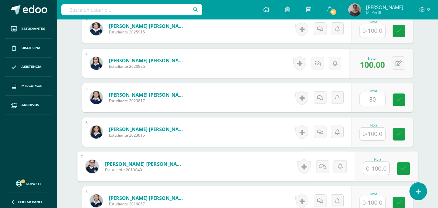
click at [378, 168] on input "text" at bounding box center [377, 168] width 26 height 13
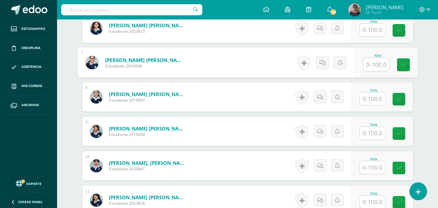
scroll to position [416, 0]
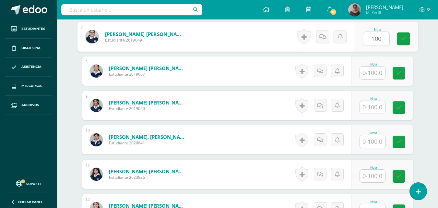
type input "100"
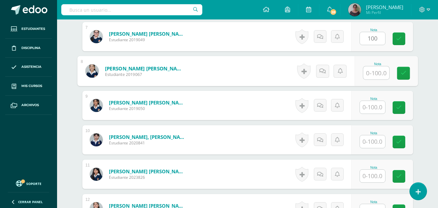
click at [375, 75] on input "text" at bounding box center [377, 73] width 26 height 13
type input "95"
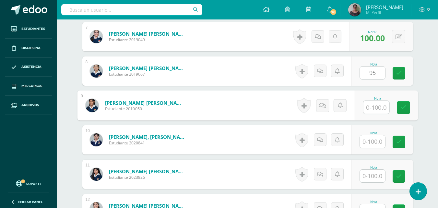
click at [375, 111] on input "text" at bounding box center [377, 107] width 26 height 13
type input "90"
click at [369, 143] on input "text" at bounding box center [372, 141] width 25 height 13
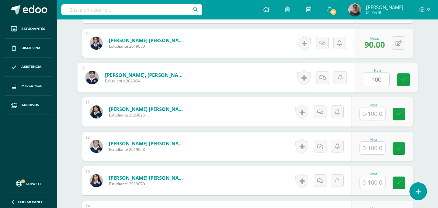
scroll to position [481, 0]
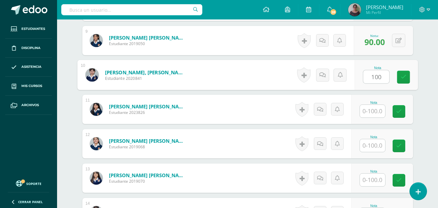
type input "100"
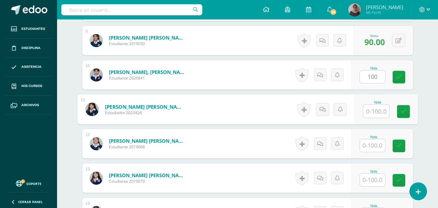
click at [373, 113] on input "text" at bounding box center [377, 111] width 26 height 13
type input "100"
click at [374, 146] on input "text" at bounding box center [372, 145] width 25 height 13
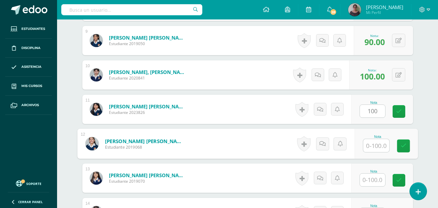
click at [374, 146] on input "text" at bounding box center [377, 145] width 26 height 13
type input "100"
click at [378, 179] on input "text" at bounding box center [372, 180] width 25 height 13
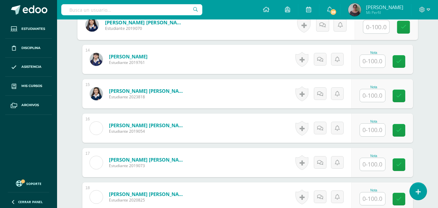
scroll to position [643, 0]
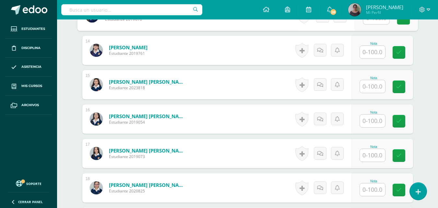
click at [373, 52] on input "text" at bounding box center [372, 52] width 25 height 13
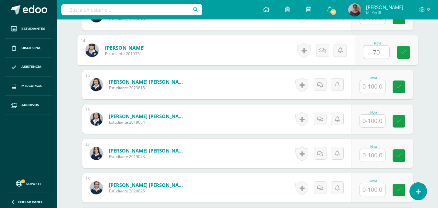
type input "70"
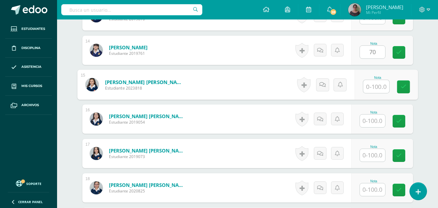
click at [376, 87] on input "text" at bounding box center [377, 86] width 26 height 13
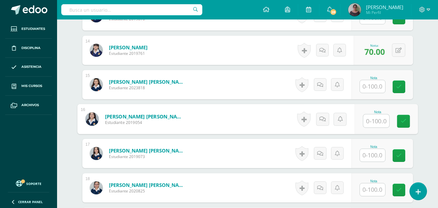
click at [375, 121] on input "text" at bounding box center [377, 121] width 26 height 13
type input "90"
click at [373, 158] on input "text" at bounding box center [372, 155] width 25 height 13
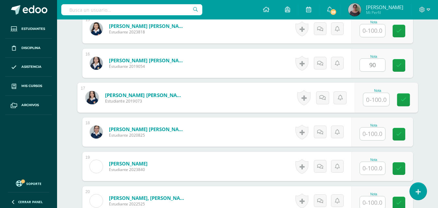
scroll to position [708, 0]
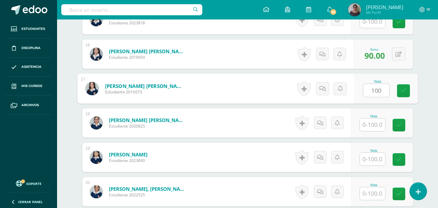
type input "100"
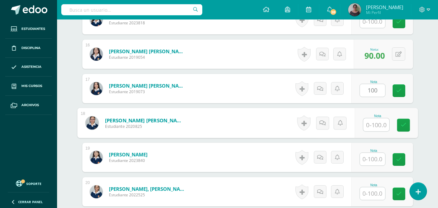
click at [373, 126] on input "text" at bounding box center [377, 124] width 26 height 13
click at [380, 125] on input "text" at bounding box center [377, 124] width 26 height 13
type input "100"
click at [376, 156] on input "text" at bounding box center [372, 159] width 25 height 13
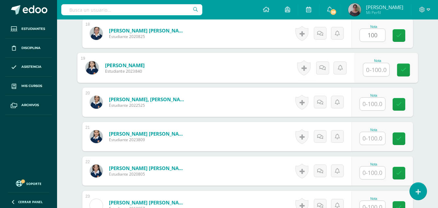
scroll to position [806, 0]
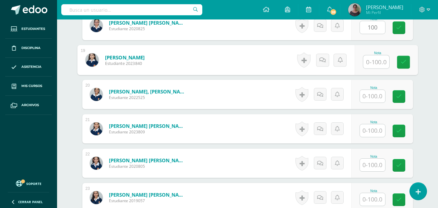
click at [375, 94] on input "text" at bounding box center [372, 96] width 25 height 13
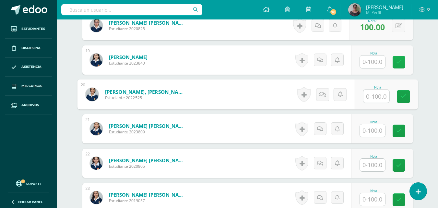
click at [397, 61] on icon at bounding box center [400, 62] width 6 height 6
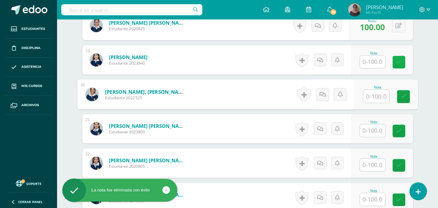
click at [400, 59] on icon at bounding box center [400, 62] width 6 height 6
click at [375, 98] on input "text" at bounding box center [377, 96] width 26 height 13
drag, startPoint x: 387, startPoint y: 95, endPoint x: 359, endPoint y: 95, distance: 27.9
click at [359, 95] on div "Nota 70" at bounding box center [386, 95] width 63 height 30
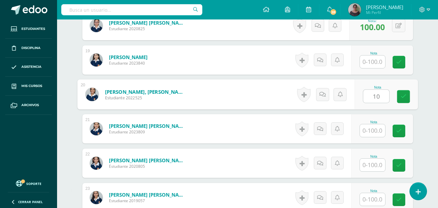
type input "100"
click at [405, 98] on icon at bounding box center [404, 97] width 6 height 6
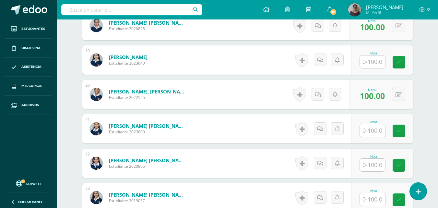
click at [379, 62] on input "text" at bounding box center [372, 62] width 25 height 13
type input "100"
click at [401, 61] on icon at bounding box center [404, 62] width 6 height 6
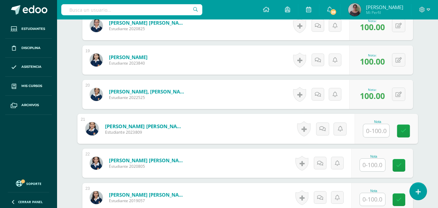
click at [375, 132] on input "text" at bounding box center [377, 130] width 26 height 13
type input "80."
click at [403, 132] on icon at bounding box center [404, 131] width 6 height 6
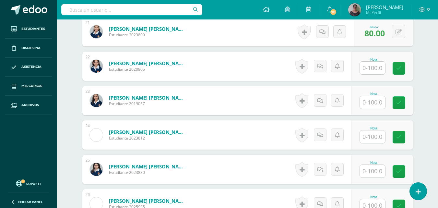
scroll to position [903, 0]
click at [370, 70] on input "text" at bounding box center [372, 67] width 25 height 13
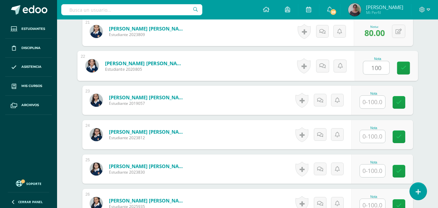
type input "100"
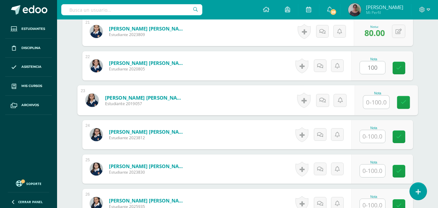
click at [376, 103] on input "text" at bounding box center [377, 102] width 26 height 13
type input "100"
click at [374, 137] on input "text" at bounding box center [372, 136] width 25 height 13
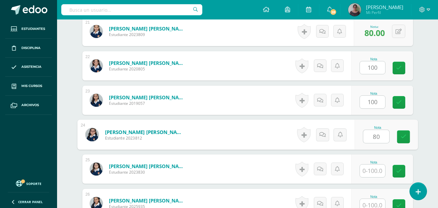
type input "8"
type input "90"
click at [377, 170] on input "text" at bounding box center [372, 171] width 25 height 13
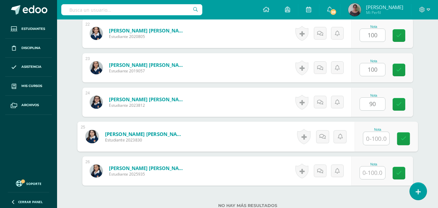
scroll to position [968, 0]
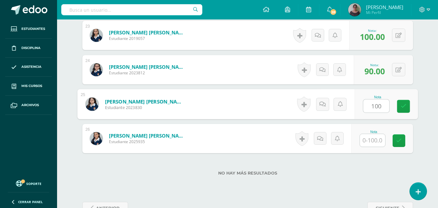
type input "100"
click at [375, 137] on input "text" at bounding box center [372, 140] width 25 height 13
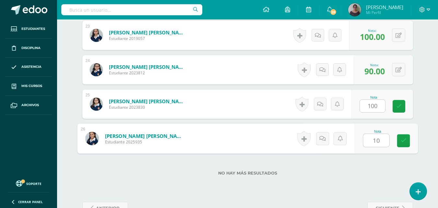
type input "100"
click at [408, 142] on link at bounding box center [403, 140] width 13 height 13
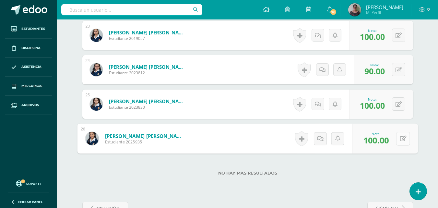
click at [396, 144] on div "0 [GEOGRAPHIC_DATA] Logros obtenidos Aún no hay logros agregados Nota: 100.00" at bounding box center [385, 139] width 66 height 30
click at [396, 142] on div "0 [GEOGRAPHIC_DATA] Logros obtenidos Aún no hay logros agregados Nota: 100.00" at bounding box center [382, 138] width 64 height 29
click at [400, 138] on icon at bounding box center [399, 139] width 6 height 6
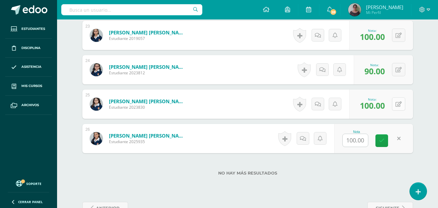
click at [397, 107] on button at bounding box center [398, 103] width 13 height 13
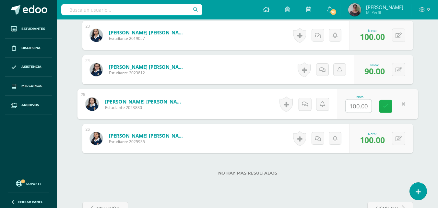
click at [389, 107] on link at bounding box center [386, 106] width 13 height 13
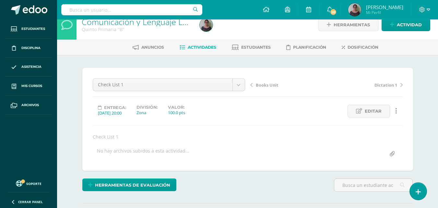
scroll to position [0, 0]
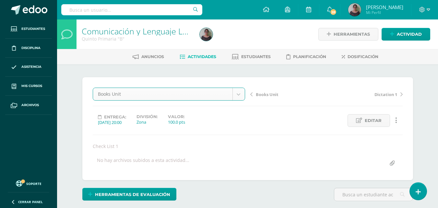
select select "/dashboard/teacher/grade-activity/128711/"
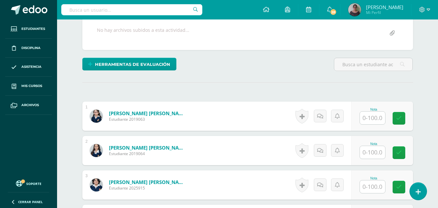
scroll to position [131, 0]
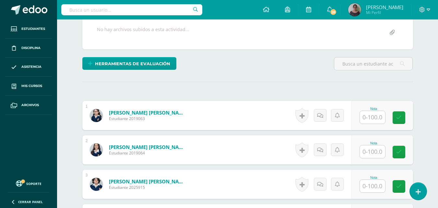
click at [370, 116] on input "text" at bounding box center [372, 117] width 25 height 13
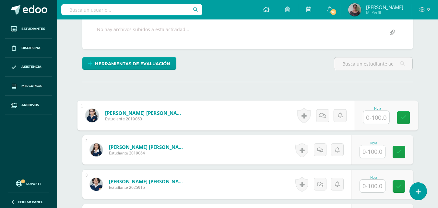
click at [368, 154] on input "text" at bounding box center [372, 151] width 25 height 13
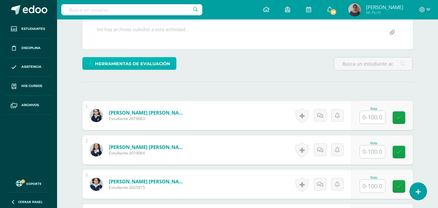
click at [141, 60] on span "Herramientas de evaluación" at bounding box center [132, 64] width 75 height 12
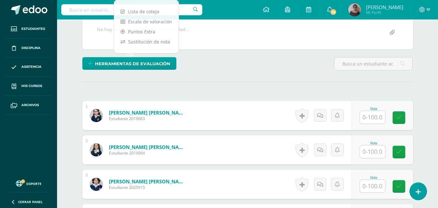
click at [198, 57] on div "Herramientas de evaluación" at bounding box center [248, 66] width 336 height 19
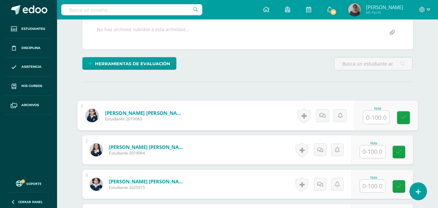
click at [374, 116] on input "text" at bounding box center [377, 117] width 26 height 13
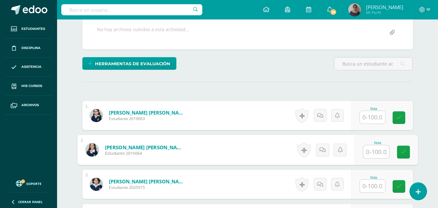
click at [377, 155] on input "text" at bounding box center [377, 151] width 26 height 13
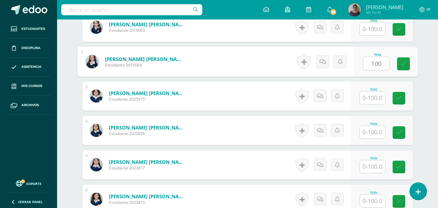
scroll to position [228, 0]
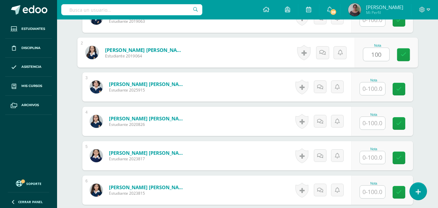
type input "100"
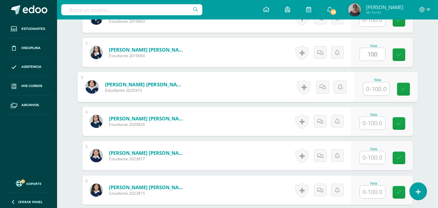
click at [374, 91] on input "text" at bounding box center [377, 88] width 26 height 13
click at [375, 126] on input "text" at bounding box center [372, 123] width 25 height 13
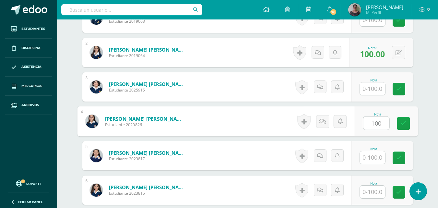
type input "100"
click at [374, 158] on input "text" at bounding box center [372, 157] width 25 height 13
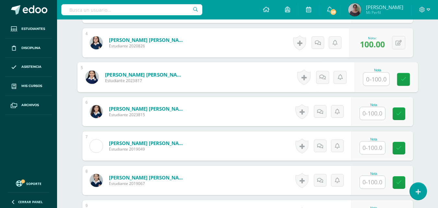
scroll to position [326, 0]
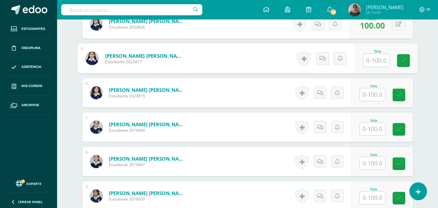
click at [374, 135] on input "text" at bounding box center [372, 129] width 25 height 13
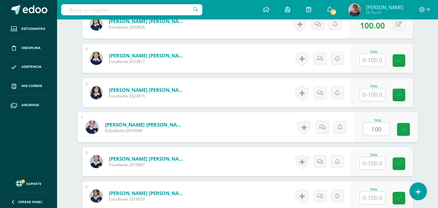
type input "100"
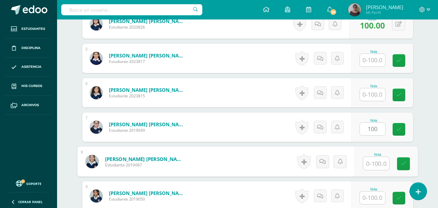
click at [376, 164] on input "text" at bounding box center [377, 163] width 26 height 13
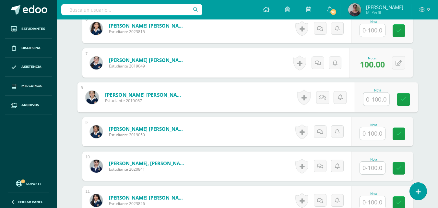
scroll to position [390, 0]
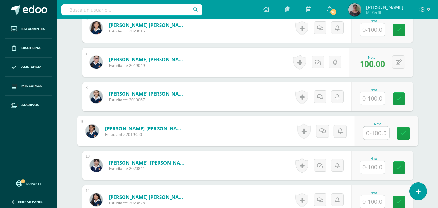
click at [370, 136] on input "text" at bounding box center [377, 133] width 26 height 13
type input "100"
click at [371, 171] on input "text" at bounding box center [372, 167] width 25 height 13
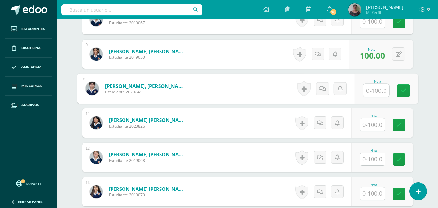
scroll to position [488, 0]
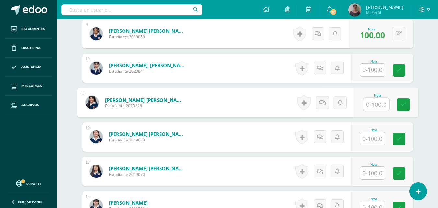
click at [364, 107] on input "text" at bounding box center [377, 104] width 26 height 13
type input "100"
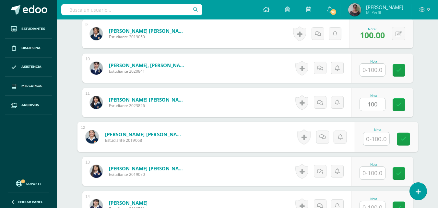
click at [372, 139] on input "text" at bounding box center [377, 138] width 26 height 13
type input "100"
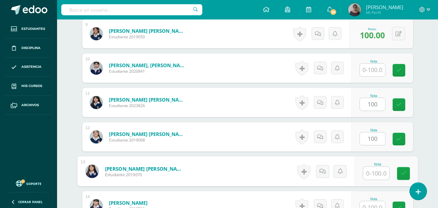
click at [374, 171] on input "text" at bounding box center [377, 173] width 26 height 13
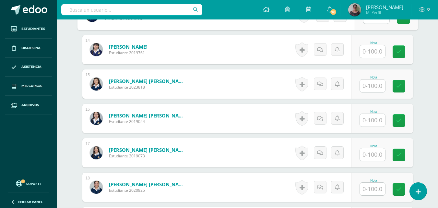
scroll to position [650, 0]
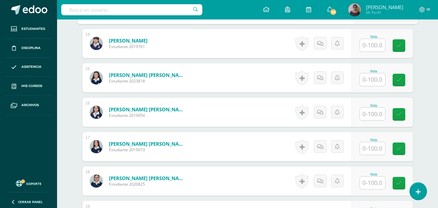
click at [377, 182] on input "text" at bounding box center [372, 183] width 25 height 13
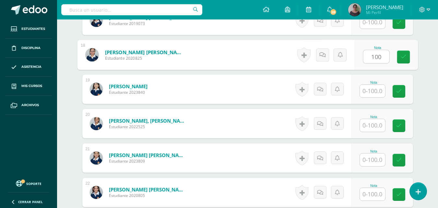
scroll to position [780, 0]
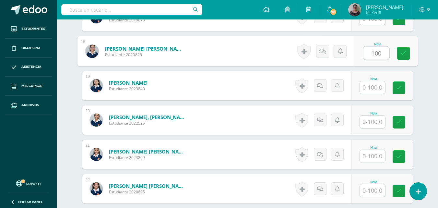
type input "100"
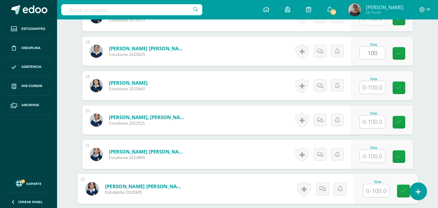
click at [372, 193] on input "text" at bounding box center [377, 190] width 26 height 13
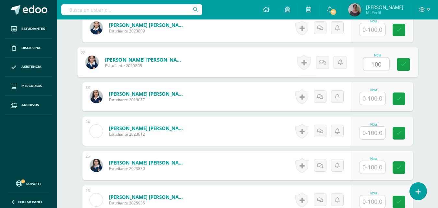
scroll to position [910, 0]
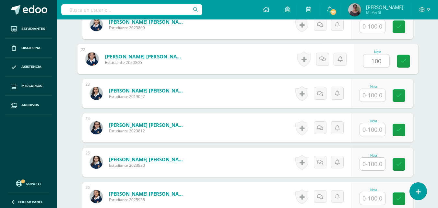
type input "100"
click at [368, 97] on input "text" at bounding box center [372, 95] width 25 height 13
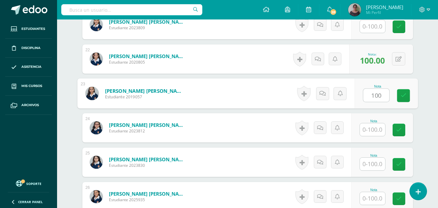
click at [395, 94] on div "Nota 100" at bounding box center [386, 94] width 63 height 30
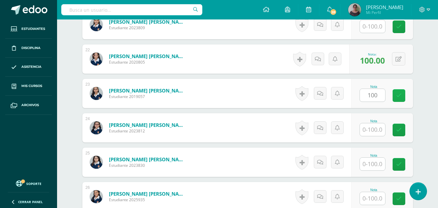
type input "100.00"
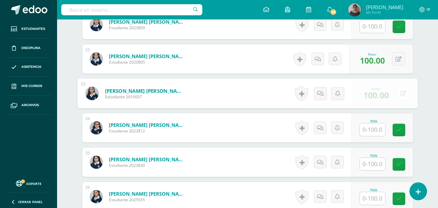
click at [397, 94] on button at bounding box center [404, 94] width 14 height 14
click at [383, 91] on link at bounding box center [386, 95] width 13 height 13
click at [382, 94] on link at bounding box center [386, 95] width 13 height 13
click at [374, 132] on input "text" at bounding box center [372, 129] width 25 height 13
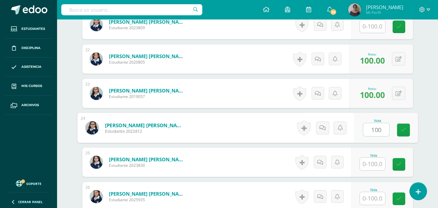
type input "100"
click at [376, 165] on input "text" at bounding box center [372, 164] width 25 height 13
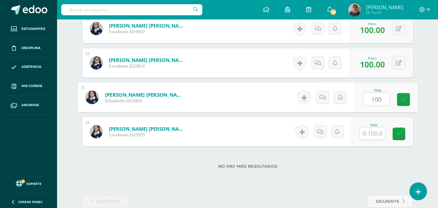
scroll to position [987, 0]
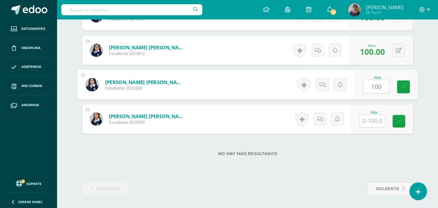
type input "100"
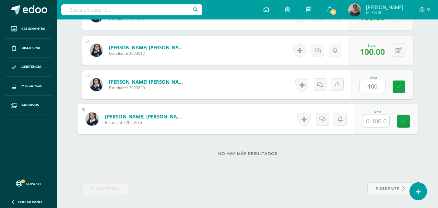
click at [374, 122] on input "text" at bounding box center [377, 121] width 26 height 13
type input "100"
click at [402, 126] on link at bounding box center [403, 121] width 13 height 13
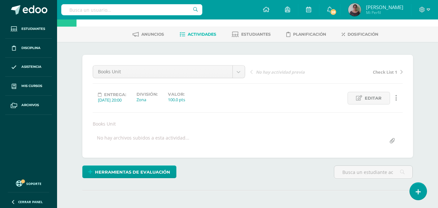
scroll to position [0, 0]
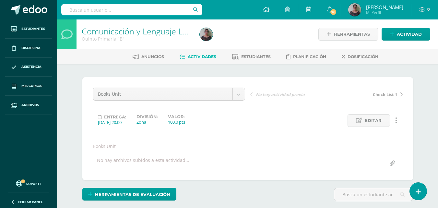
click at [196, 55] on span "Actividades" at bounding box center [202, 56] width 29 height 5
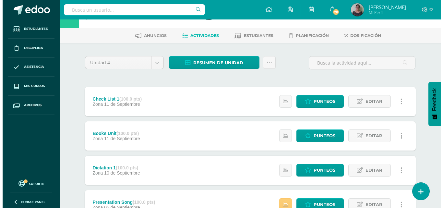
scroll to position [32, 0]
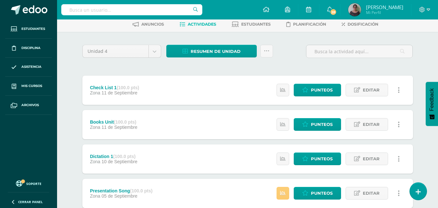
click at [402, 159] on link at bounding box center [399, 159] width 13 height 13
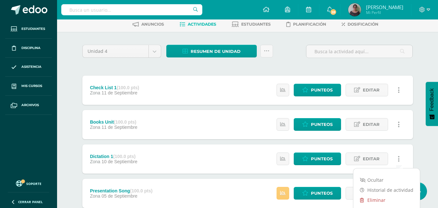
click at [381, 202] on link "Eliminar" at bounding box center [387, 200] width 67 height 10
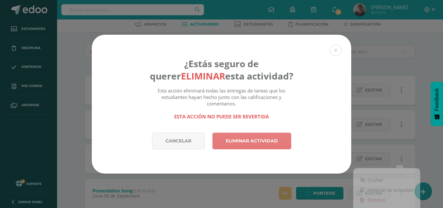
click at [277, 141] on link "Eliminar actividad" at bounding box center [252, 141] width 79 height 17
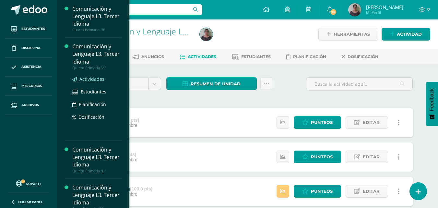
click at [91, 80] on span "Actividades" at bounding box center [92, 79] width 25 height 6
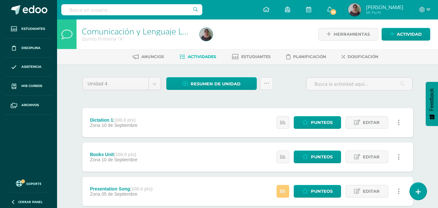
scroll to position [65, 0]
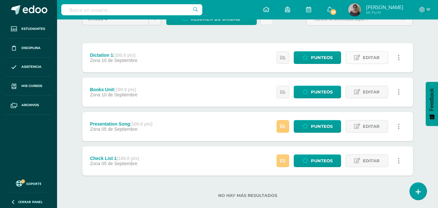
click at [369, 58] on span "Editar" at bounding box center [371, 58] width 17 height 12
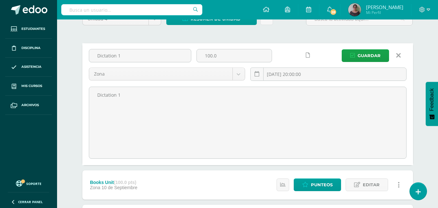
click at [401, 52] on link at bounding box center [399, 55] width 17 height 12
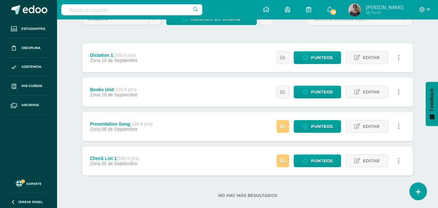
click at [397, 57] on link at bounding box center [399, 57] width 13 height 13
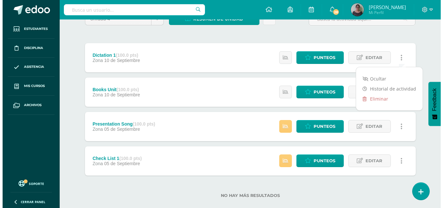
scroll to position [0, 0]
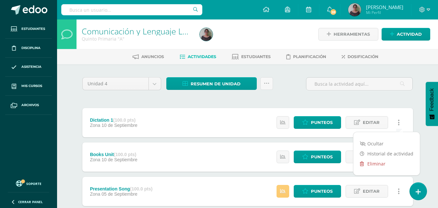
click at [374, 165] on link "Eliminar" at bounding box center [387, 164] width 67 height 10
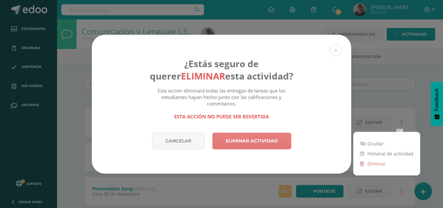
click at [246, 143] on link "Eliminar actividad" at bounding box center [252, 141] width 79 height 17
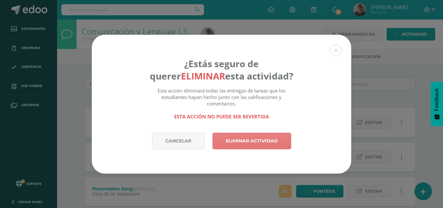
click at [244, 141] on link "Eliminar actividad" at bounding box center [252, 141] width 79 height 17
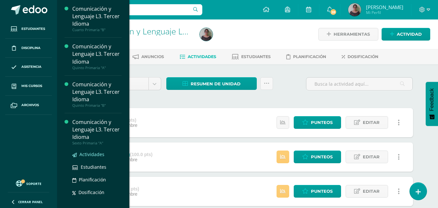
click at [90, 155] on span "Actividades" at bounding box center [92, 154] width 25 height 6
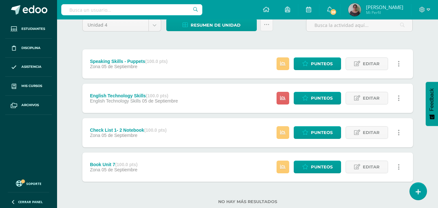
scroll to position [76, 0]
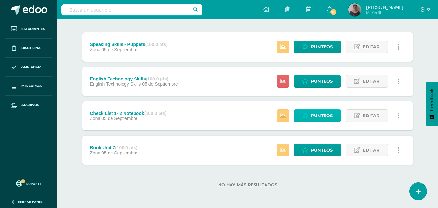
click at [316, 116] on span "Punteos" at bounding box center [322, 116] width 22 height 12
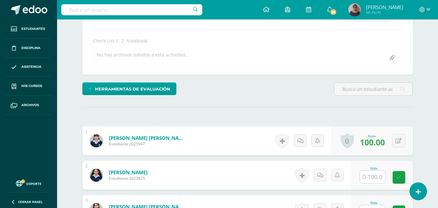
scroll to position [138, 0]
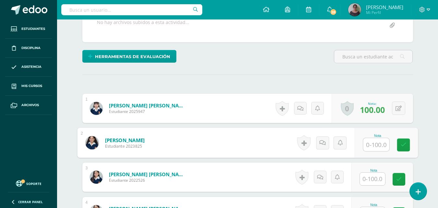
click at [368, 147] on input "text" at bounding box center [377, 144] width 26 height 13
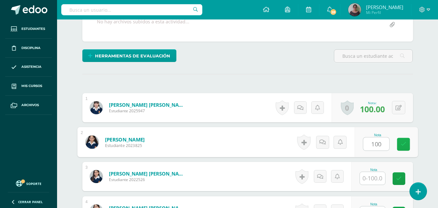
click at [403, 146] on icon at bounding box center [404, 145] width 6 height 6
type input "100"
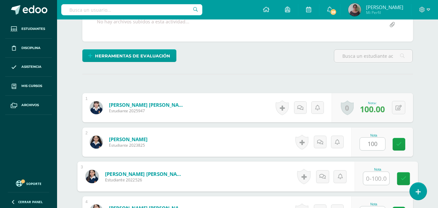
click at [374, 180] on input "text" at bounding box center [377, 178] width 26 height 13
click at [405, 179] on icon at bounding box center [404, 179] width 6 height 6
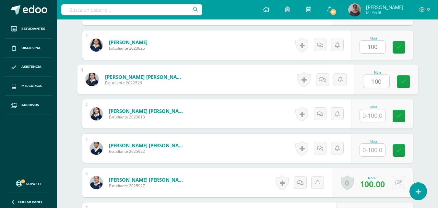
scroll to position [236, 0]
type input "100"
click at [374, 117] on input "text" at bounding box center [372, 115] width 25 height 13
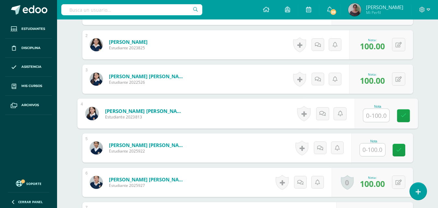
click at [372, 150] on input "text" at bounding box center [372, 149] width 25 height 13
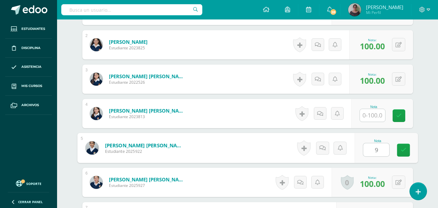
type input "90"
click at [401, 151] on link at bounding box center [403, 150] width 13 height 13
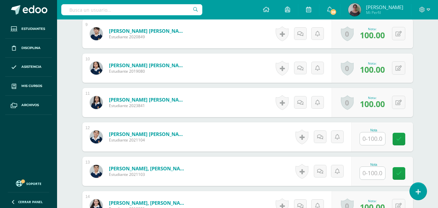
scroll to position [496, 0]
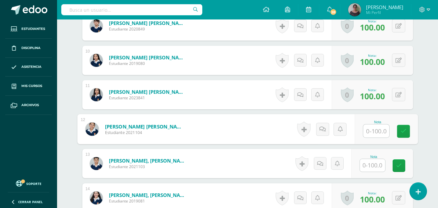
click at [370, 134] on input "text" at bounding box center [377, 131] width 26 height 13
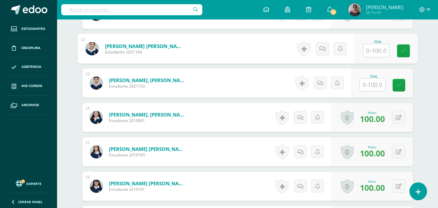
scroll to position [593, 0]
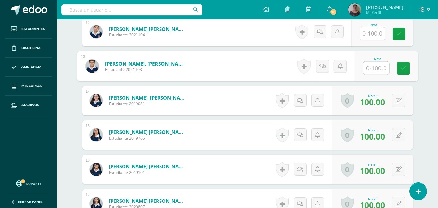
click at [372, 66] on input "text" at bounding box center [377, 68] width 26 height 13
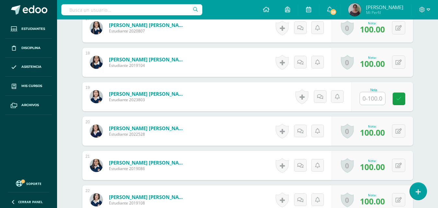
scroll to position [779, 0]
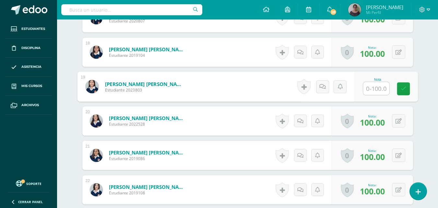
click at [378, 89] on input "text" at bounding box center [377, 88] width 26 height 13
type input "100"
click at [405, 93] on link at bounding box center [403, 88] width 13 height 13
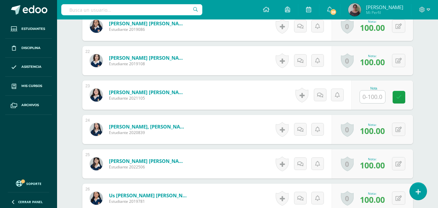
scroll to position [909, 0]
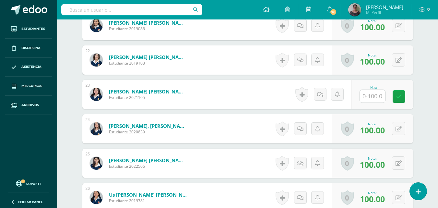
click at [370, 99] on input "text" at bounding box center [372, 96] width 25 height 13
type input "100"
click at [399, 100] on link at bounding box center [403, 96] width 13 height 13
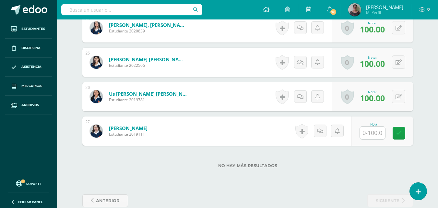
scroll to position [1022, 0]
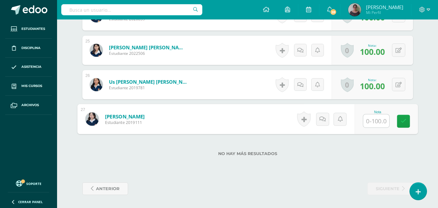
click at [375, 122] on input "text" at bounding box center [377, 121] width 26 height 13
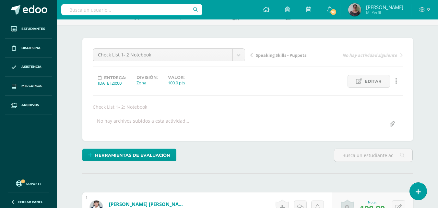
scroll to position [0, 0]
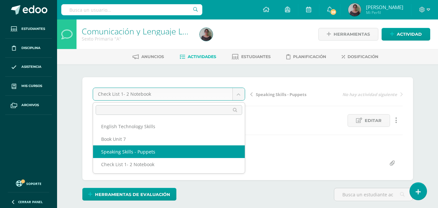
select select "/dashboard/teacher/grade-activity/128683/"
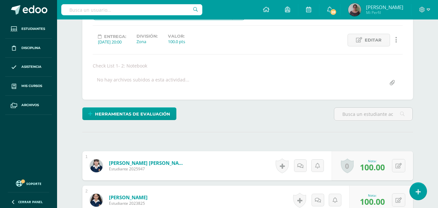
scroll to position [97, 0]
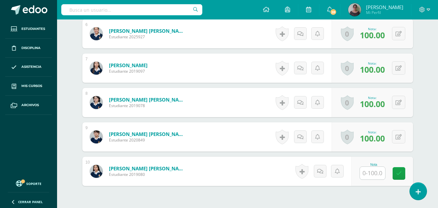
scroll to position [422, 0]
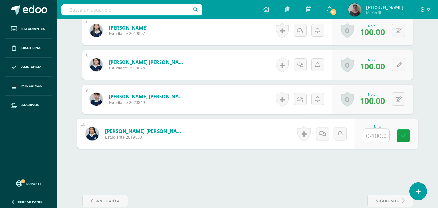
click at [375, 135] on input "text" at bounding box center [377, 135] width 26 height 13
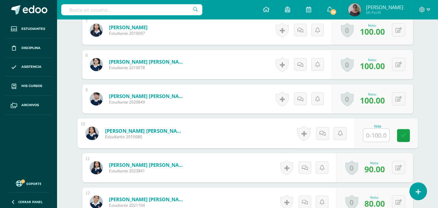
scroll to position [423, 0]
type input "100"
click at [326, 136] on link at bounding box center [322, 133] width 13 height 13
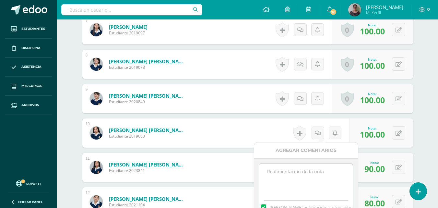
click at [280, 171] on textarea at bounding box center [306, 180] width 94 height 32
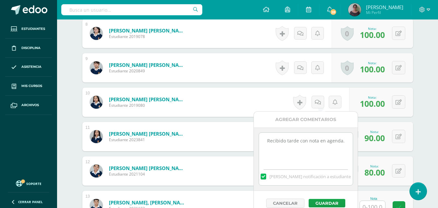
scroll to position [488, 0]
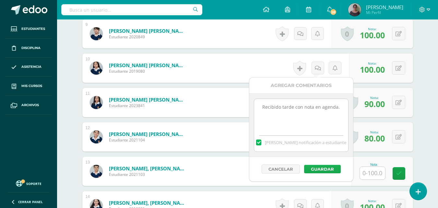
type textarea "Recibido tarde con nota en agenda."
click at [326, 167] on button "Guardar" at bounding box center [322, 169] width 37 height 8
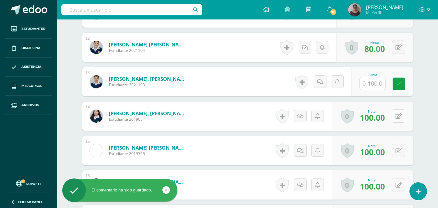
scroll to position [585, 0]
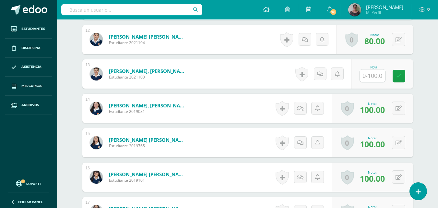
click at [370, 76] on input "text" at bounding box center [372, 75] width 25 height 13
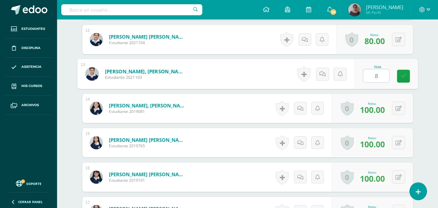
type input "80"
click at [404, 74] on icon at bounding box center [404, 76] width 6 height 6
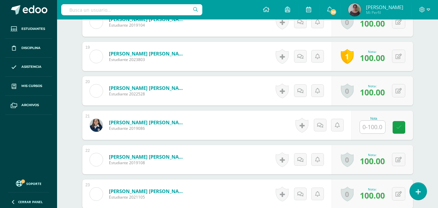
scroll to position [812, 0]
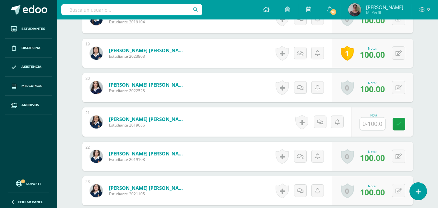
click at [378, 123] on input "text" at bounding box center [372, 123] width 25 height 13
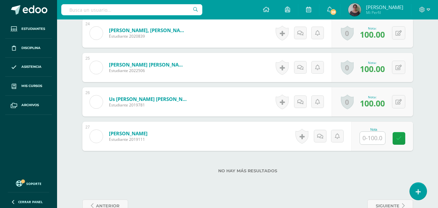
scroll to position [1007, 0]
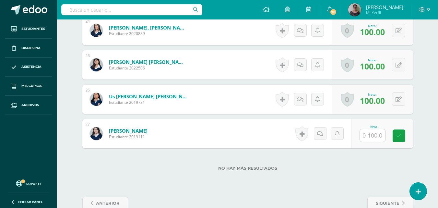
click at [377, 132] on input "text" at bounding box center [372, 135] width 25 height 13
click at [354, 163] on div "No hay más resultados" at bounding box center [247, 163] width 331 height 30
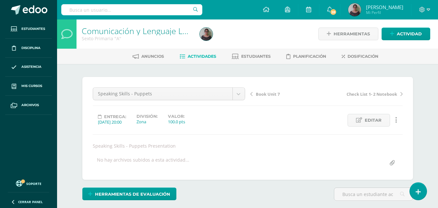
scroll to position [0, 0]
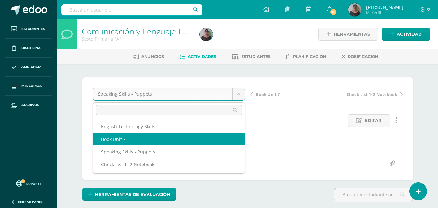
select select "/dashboard/teacher/grade-activity/128684/"
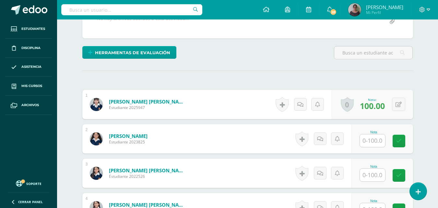
scroll to position [160, 0]
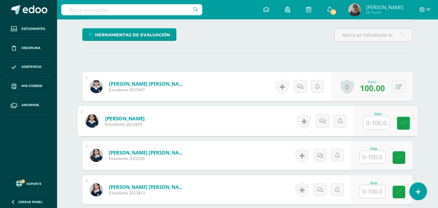
click at [378, 127] on input "text" at bounding box center [377, 123] width 26 height 13
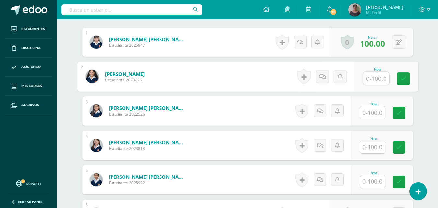
scroll to position [193, 0]
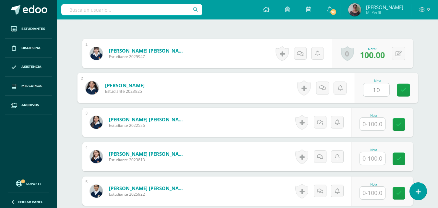
type input "100"
click at [403, 91] on icon at bounding box center [404, 90] width 6 height 6
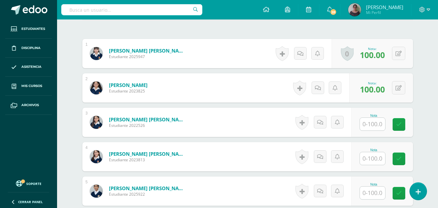
click at [371, 125] on input "text" at bounding box center [372, 124] width 25 height 13
type input "1"
type input "90"
click at [400, 125] on link at bounding box center [403, 124] width 13 height 13
click at [372, 161] on input "text" at bounding box center [372, 158] width 25 height 13
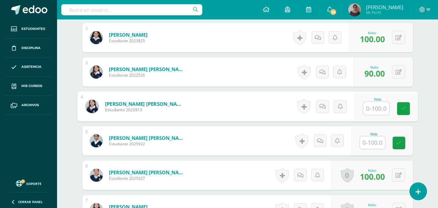
scroll to position [258, 0]
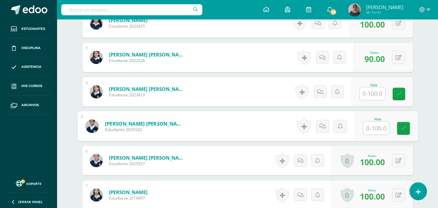
click at [371, 129] on input "text" at bounding box center [377, 128] width 26 height 13
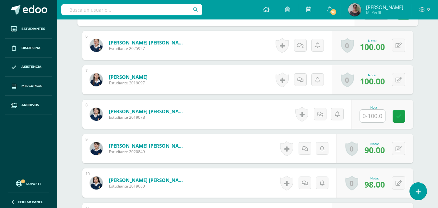
scroll to position [388, 0]
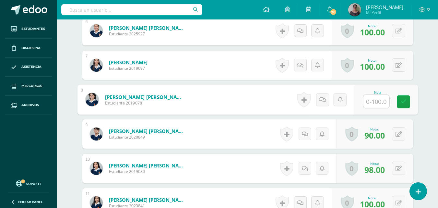
click at [373, 103] on input "text" at bounding box center [377, 101] width 26 height 13
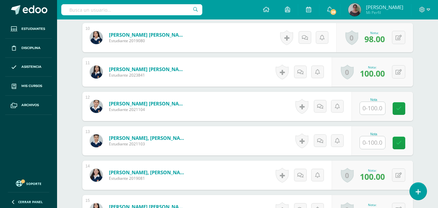
scroll to position [519, 0]
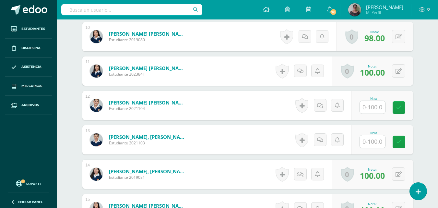
click at [374, 110] on input "text" at bounding box center [372, 107] width 25 height 13
click at [376, 139] on input "text" at bounding box center [372, 141] width 25 height 13
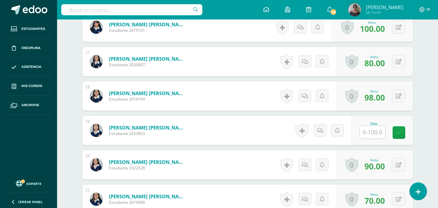
scroll to position [747, 0]
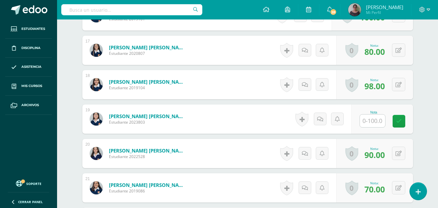
click at [376, 122] on input "text" at bounding box center [372, 121] width 25 height 13
type input "100"
click at [400, 119] on link at bounding box center [403, 121] width 13 height 13
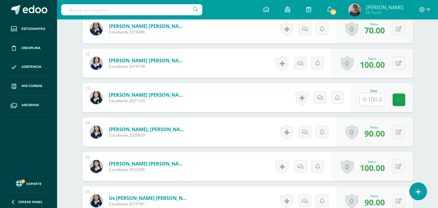
scroll to position [909, 0]
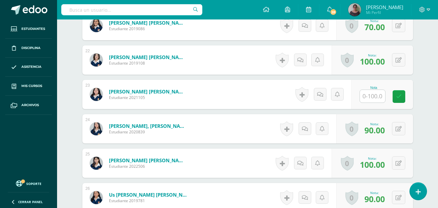
click at [374, 97] on input "text" at bounding box center [372, 96] width 25 height 13
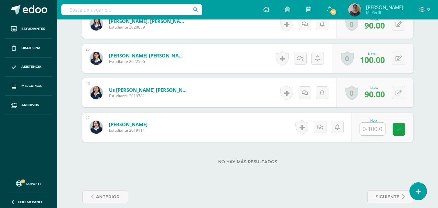
scroll to position [1022, 0]
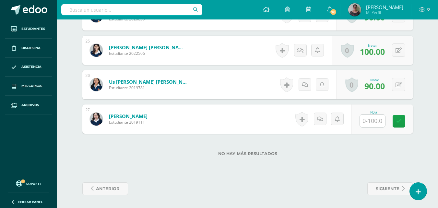
click at [378, 123] on input "text" at bounding box center [372, 121] width 25 height 13
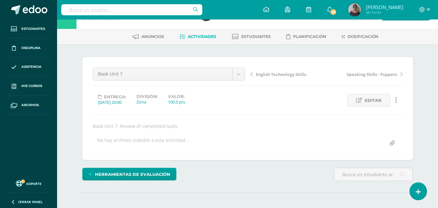
scroll to position [0, 0]
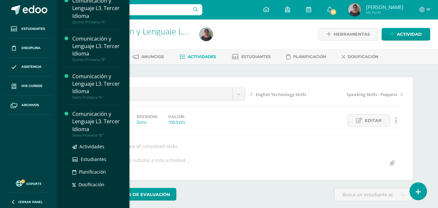
scroll to position [46, 0]
click at [87, 147] on span "Actividades" at bounding box center [92, 146] width 25 height 6
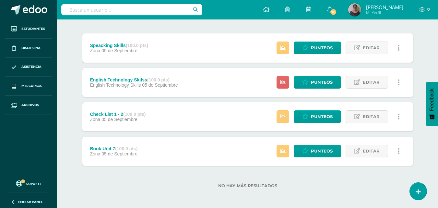
scroll to position [76, 0]
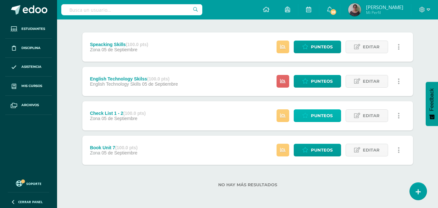
click at [318, 115] on span "Punteos" at bounding box center [322, 116] width 22 height 12
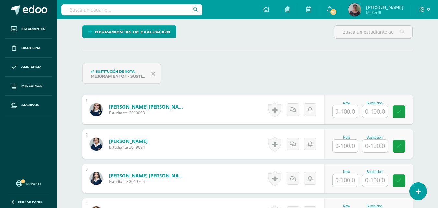
scroll to position [195, 0]
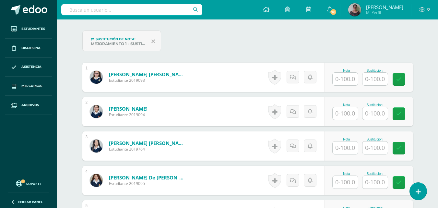
click at [349, 81] on input "text" at bounding box center [345, 79] width 25 height 13
type input "100"
click at [345, 116] on input "text" at bounding box center [345, 113] width 25 height 13
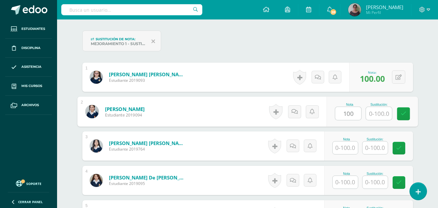
type input "100"
click at [344, 150] on input "text" at bounding box center [345, 148] width 25 height 13
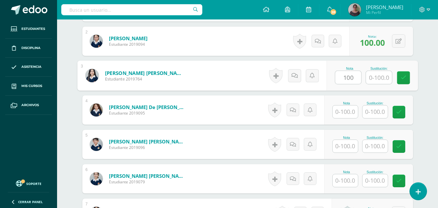
scroll to position [260, 0]
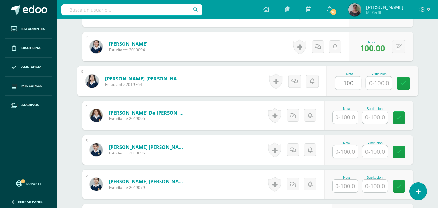
type input "100"
click at [342, 117] on input "text" at bounding box center [345, 117] width 25 height 13
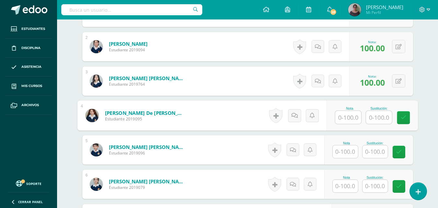
click at [348, 153] on input "text" at bounding box center [345, 151] width 25 height 13
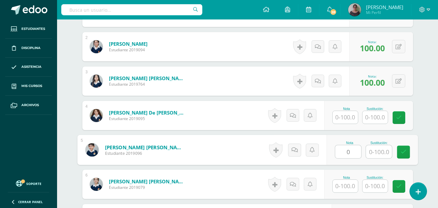
type input "0"
click at [380, 152] on input "text" at bounding box center [379, 151] width 26 height 13
type input "70"
click at [399, 152] on link at bounding box center [403, 152] width 13 height 13
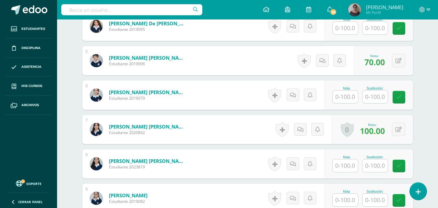
scroll to position [357, 0]
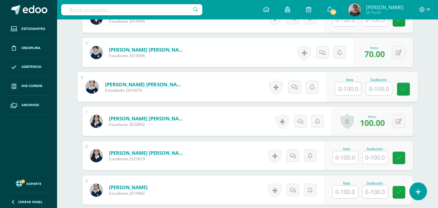
click at [348, 92] on input "text" at bounding box center [349, 88] width 26 height 13
type input "100"
click at [345, 155] on input "text" at bounding box center [345, 157] width 25 height 13
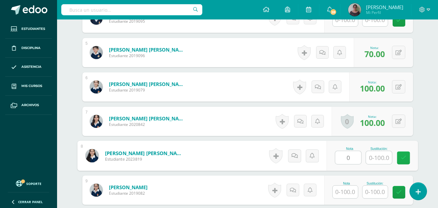
click at [404, 158] on icon at bounding box center [404, 158] width 6 height 6
type input "0.00"
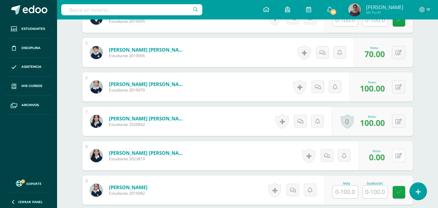
click at [401, 157] on icon at bounding box center [399, 156] width 6 height 6
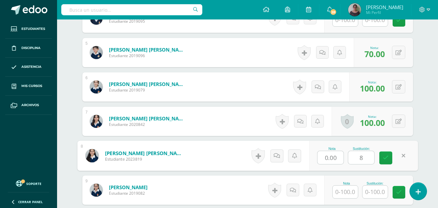
type input "80"
click at [387, 156] on icon at bounding box center [386, 158] width 6 height 6
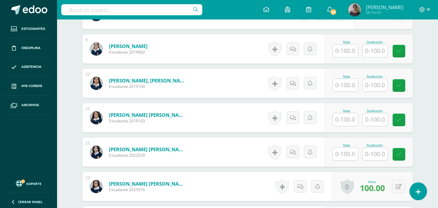
scroll to position [487, 0]
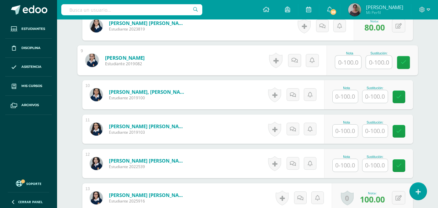
click at [366, 65] on input "text" at bounding box center [379, 62] width 26 height 13
click at [382, 62] on input "text" at bounding box center [379, 62] width 26 height 13
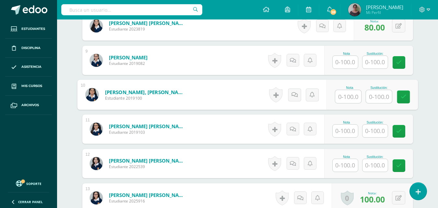
click at [374, 93] on input "text" at bounding box center [379, 96] width 26 height 13
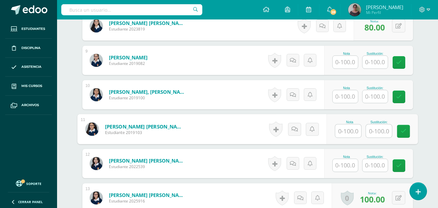
click at [379, 128] on input "text" at bounding box center [379, 131] width 26 height 13
click at [352, 132] on input "text" at bounding box center [349, 131] width 26 height 13
type input "0"
click at [380, 131] on input "text" at bounding box center [379, 131] width 26 height 13
type input "80"
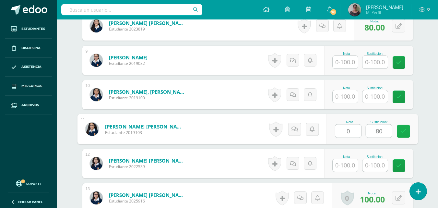
click at [409, 131] on link at bounding box center [403, 131] width 13 height 13
click at [401, 130] on icon at bounding box center [404, 132] width 6 height 6
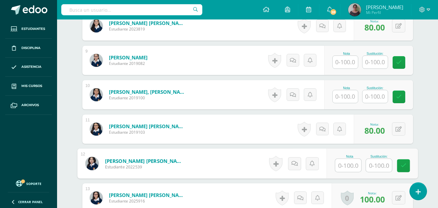
click at [335, 168] on div "Nota Sustitución:" at bounding box center [373, 164] width 92 height 30
type input "0"
click at [381, 165] on input "text" at bounding box center [379, 165] width 26 height 13
type input "80"
click at [399, 164] on link at bounding box center [403, 165] width 13 height 13
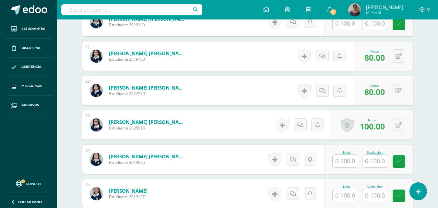
scroll to position [585, 0]
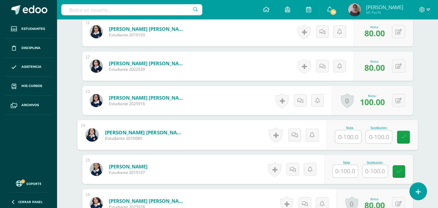
click at [346, 139] on input "text" at bounding box center [349, 136] width 26 height 13
type input "0"
click at [376, 138] on input "text" at bounding box center [379, 136] width 26 height 13
type input "80"
click at [402, 138] on icon at bounding box center [404, 137] width 6 height 6
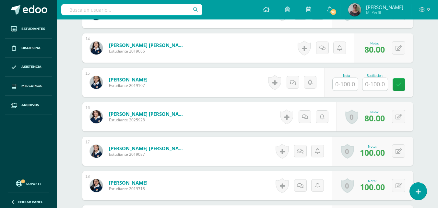
scroll to position [682, 0]
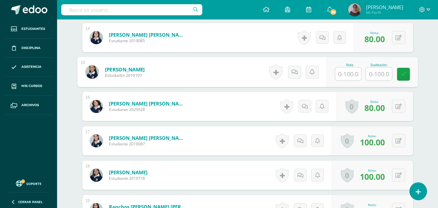
click at [344, 74] on input "text" at bounding box center [349, 74] width 26 height 13
type input "100"
click at [403, 74] on icon at bounding box center [404, 74] width 6 height 6
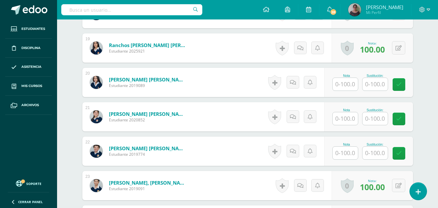
scroll to position [844, 0]
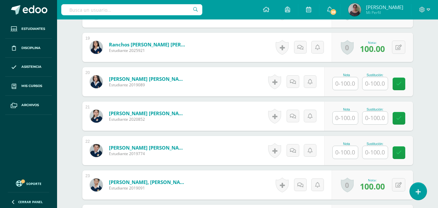
click at [349, 83] on input "text" at bounding box center [345, 83] width 25 height 13
type input "100"
click at [350, 118] on input "text" at bounding box center [345, 118] width 25 height 13
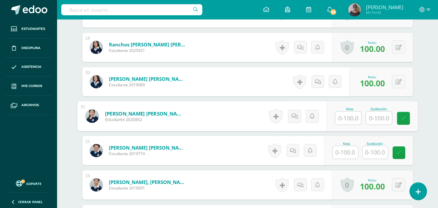
click at [349, 151] on input "text" at bounding box center [345, 152] width 25 height 13
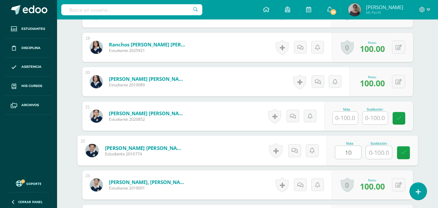
type input "100"
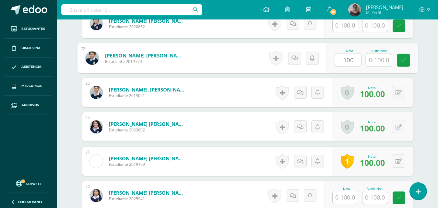
scroll to position [942, 0]
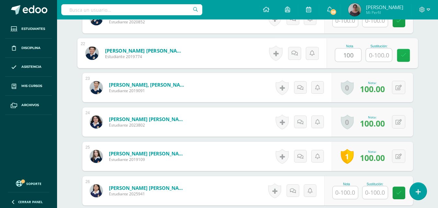
click at [401, 54] on link at bounding box center [403, 55] width 13 height 13
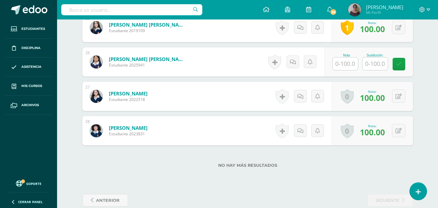
scroll to position [1071, 0]
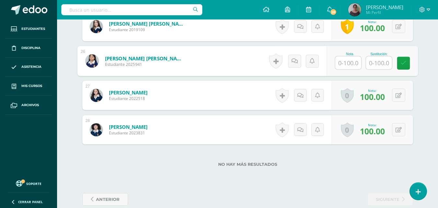
click at [343, 64] on input "text" at bounding box center [349, 62] width 26 height 13
type input "100"
click at [406, 63] on icon at bounding box center [404, 63] width 6 height 6
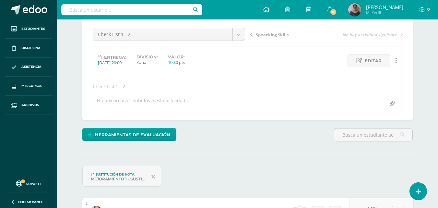
scroll to position [0, 0]
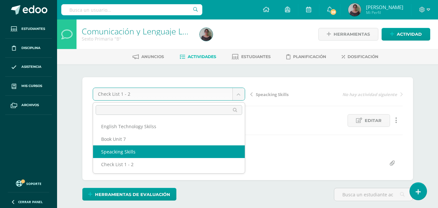
select select "/dashboard/teacher/grade-activity/128690/"
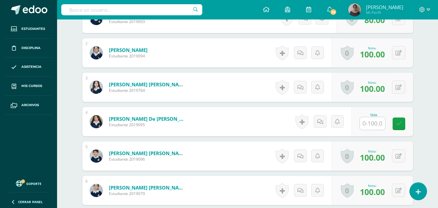
scroll to position [228, 0]
click at [369, 125] on input "text" at bounding box center [372, 123] width 25 height 13
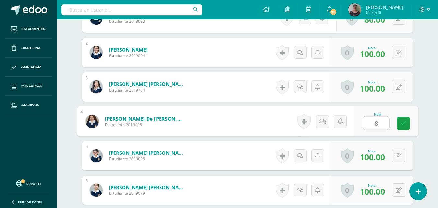
type input "80"
click at [402, 124] on icon at bounding box center [404, 124] width 6 height 6
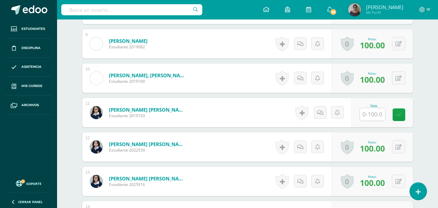
scroll to position [488, 0]
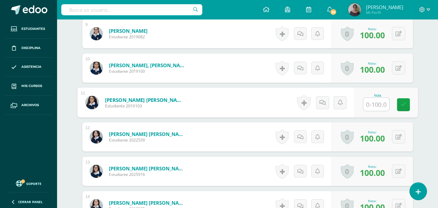
click at [371, 105] on input "text" at bounding box center [377, 104] width 26 height 13
type input "100"
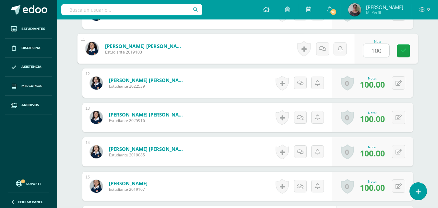
scroll to position [553, 0]
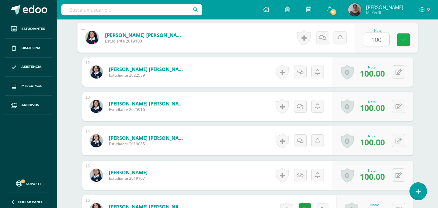
click at [404, 41] on icon at bounding box center [404, 40] width 6 height 6
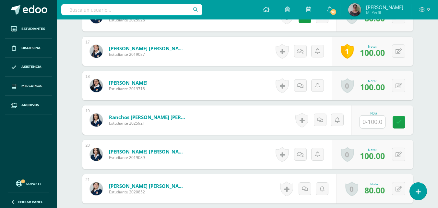
scroll to position [747, 0]
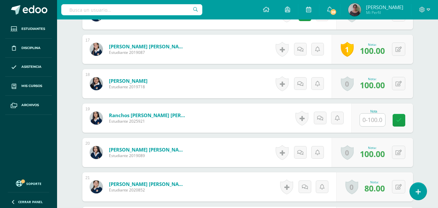
click at [372, 122] on input "text" at bounding box center [372, 120] width 25 height 13
type input "100"
click at [403, 120] on icon at bounding box center [404, 120] width 6 height 6
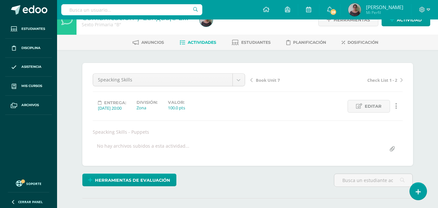
scroll to position [0, 0]
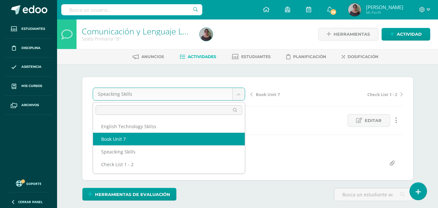
select select "/dashboard/teacher/grade-activity/128691/"
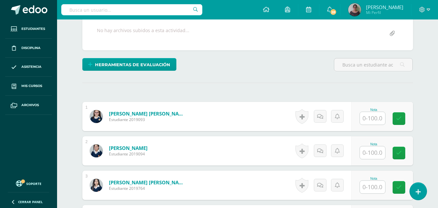
scroll to position [130, 0]
click at [375, 119] on input "text" at bounding box center [372, 118] width 25 height 13
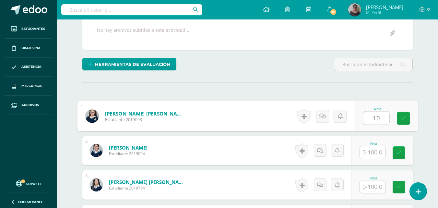
scroll to position [130, 0]
type input "100"
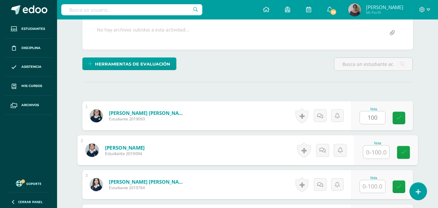
click at [374, 152] on input "text" at bounding box center [377, 152] width 26 height 13
type input "100"
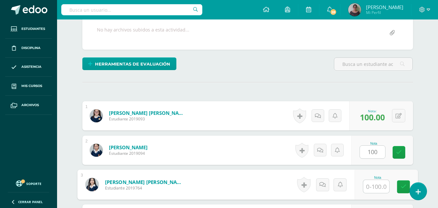
click at [377, 183] on input "text" at bounding box center [377, 186] width 26 height 13
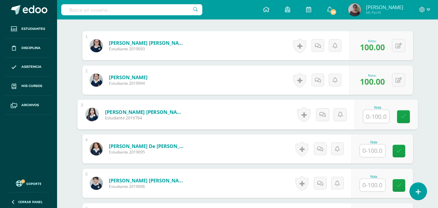
scroll to position [261, 0]
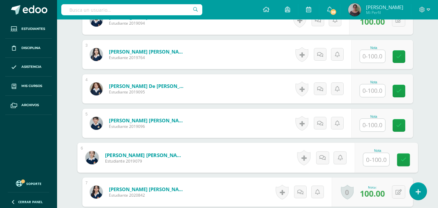
click at [372, 158] on input "text" at bounding box center [377, 159] width 26 height 13
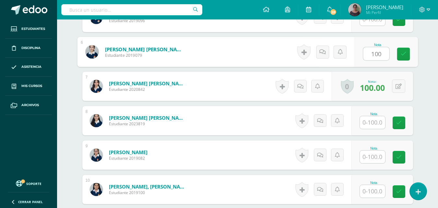
scroll to position [390, 0]
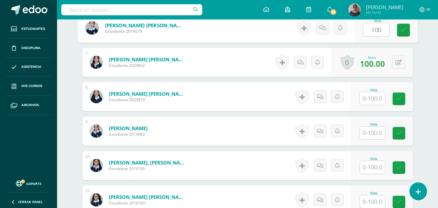
type input "100"
click at [368, 97] on input "text" at bounding box center [372, 98] width 25 height 13
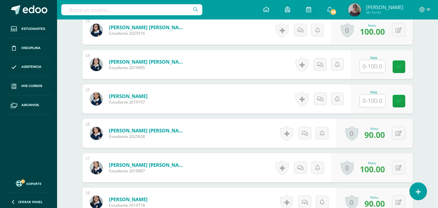
scroll to position [618, 0]
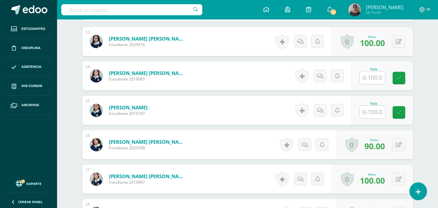
click at [365, 112] on input "text" at bounding box center [372, 112] width 25 height 13
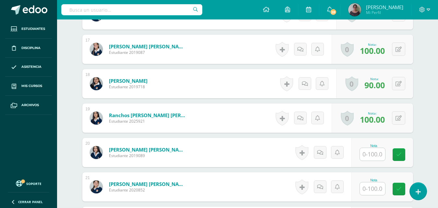
scroll to position [726, 0]
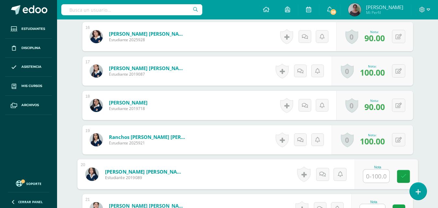
click at [368, 175] on input "text" at bounding box center [377, 176] width 26 height 13
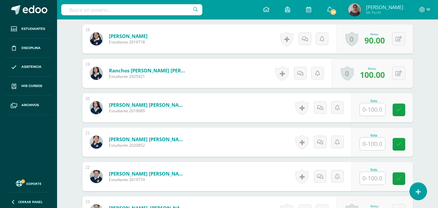
scroll to position [791, 0]
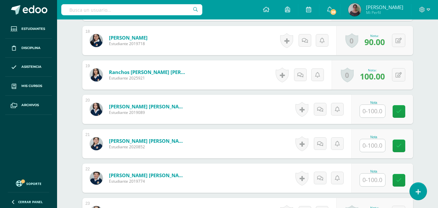
type input "100"
click at [370, 113] on input "text" at bounding box center [377, 111] width 26 height 13
type input "100"
click at [372, 144] on input "text" at bounding box center [372, 145] width 25 height 13
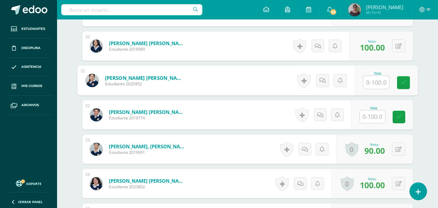
scroll to position [856, 0]
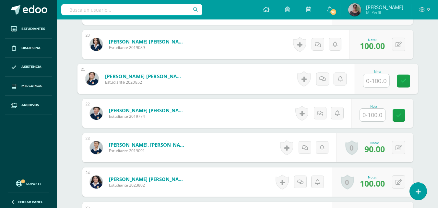
click at [376, 83] on input "text" at bounding box center [377, 80] width 26 height 13
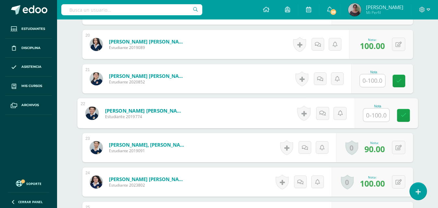
click at [372, 118] on input "text" at bounding box center [377, 115] width 26 height 13
type input "100"
click at [404, 115] on icon at bounding box center [404, 116] width 6 height 6
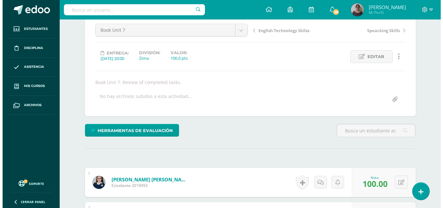
scroll to position [50, 0]
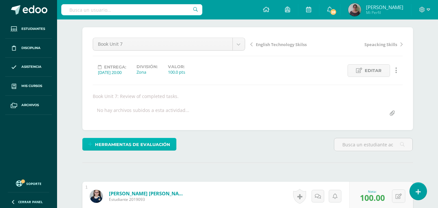
click at [127, 144] on span "Herramientas de evaluación" at bounding box center [132, 145] width 75 height 12
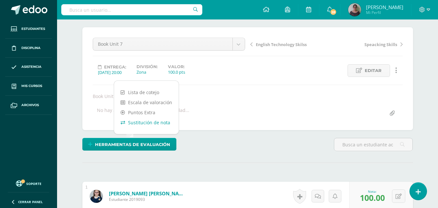
click at [141, 121] on link "Sustitución de nota" at bounding box center [146, 122] width 65 height 10
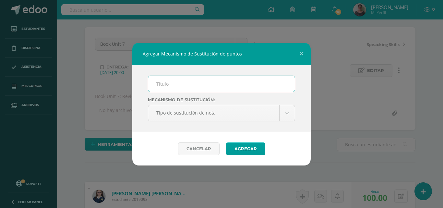
click at [186, 85] on input "text" at bounding box center [221, 84] width 147 height 16
type input "Mejoramiento Exercises I"
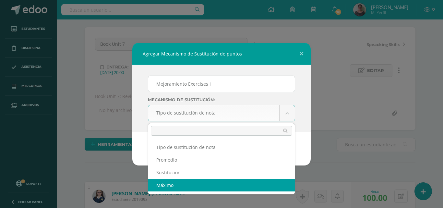
select select "maximum"
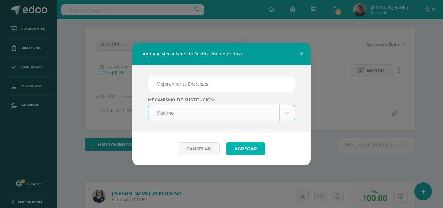
click at [243, 153] on button "Agregar" at bounding box center [245, 148] width 39 height 13
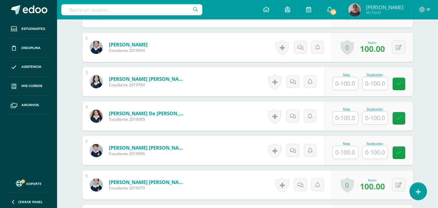
scroll to position [260, 0]
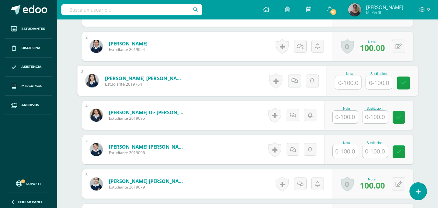
click at [345, 82] on input "text" at bounding box center [349, 82] width 26 height 13
click at [342, 114] on input "text" at bounding box center [345, 117] width 25 height 13
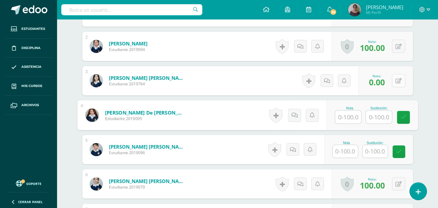
click at [399, 81] on button at bounding box center [398, 80] width 13 height 13
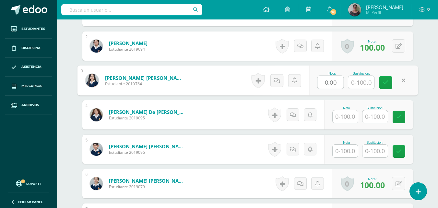
drag, startPoint x: 339, startPoint y: 83, endPoint x: 313, endPoint y: 83, distance: 26.0
click at [313, 83] on div "Nota 0.00 Sustitución:" at bounding box center [363, 81] width 109 height 30
type input "100"
click at [384, 82] on icon at bounding box center [386, 83] width 6 height 6
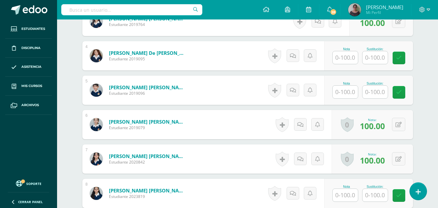
scroll to position [326, 0]
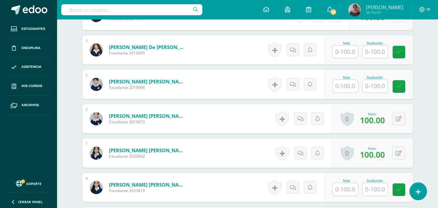
click at [345, 50] on input "text" at bounding box center [345, 51] width 25 height 13
type input "0"
drag, startPoint x: 352, startPoint y: 52, endPoint x: 338, endPoint y: 52, distance: 13.6
click at [338, 52] on input "0" at bounding box center [349, 51] width 26 height 13
click at [350, 85] on input "text" at bounding box center [345, 86] width 25 height 13
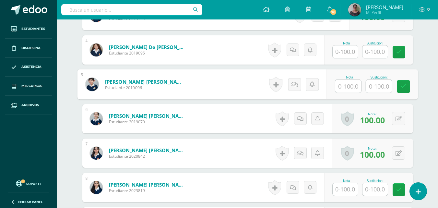
click at [381, 88] on input "text" at bounding box center [379, 86] width 26 height 13
type input "70"
click at [345, 87] on input "text" at bounding box center [349, 86] width 26 height 13
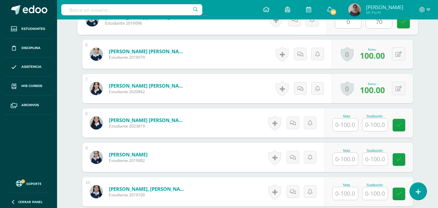
scroll to position [390, 0]
type input "0"
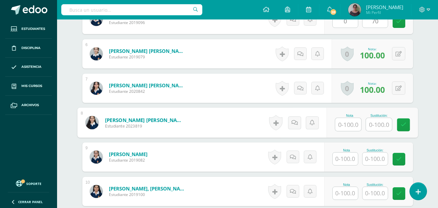
click at [347, 124] on input "text" at bounding box center [349, 124] width 26 height 13
type input "0"
click at [375, 123] on input "text" at bounding box center [379, 124] width 26 height 13
type input "80"
click at [401, 126] on link at bounding box center [403, 124] width 13 height 13
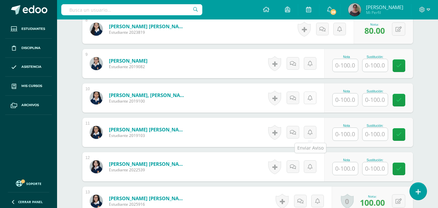
scroll to position [488, 0]
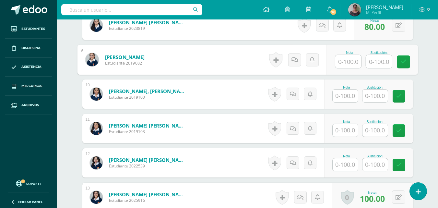
click at [344, 63] on input "text" at bounding box center [349, 61] width 26 height 13
type input "0"
click at [377, 63] on input "text" at bounding box center [379, 61] width 26 height 13
type input "80"
click at [346, 99] on input "text" at bounding box center [345, 96] width 25 height 13
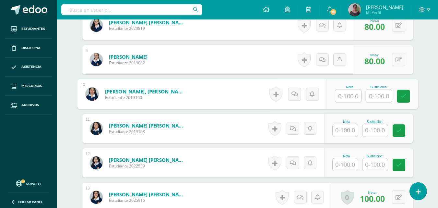
click at [348, 130] on input "text" at bounding box center [345, 130] width 25 height 13
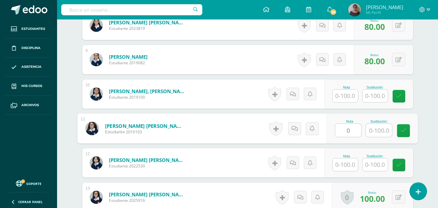
type input "0"
click at [371, 131] on input "text" at bounding box center [379, 130] width 26 height 13
type input "80"
click at [406, 128] on icon at bounding box center [404, 131] width 6 height 6
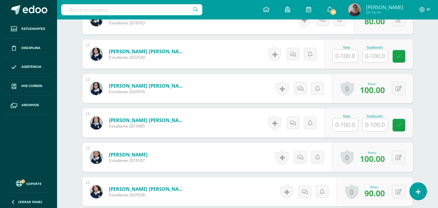
scroll to position [585, 0]
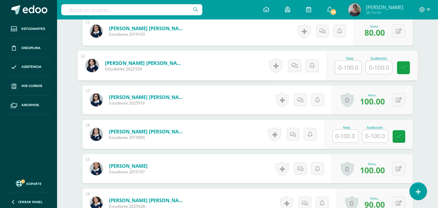
click at [346, 68] on input "text" at bounding box center [349, 67] width 26 height 13
type input "0"
click at [383, 68] on input "text" at bounding box center [379, 67] width 26 height 13
type input "80"
click at [402, 67] on icon at bounding box center [404, 68] width 6 height 6
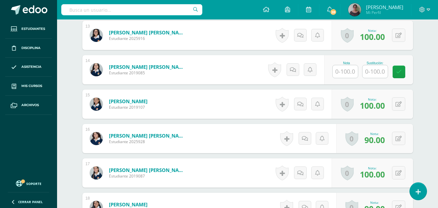
scroll to position [650, 0]
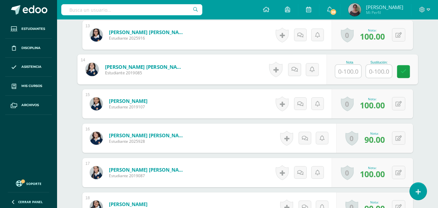
click at [343, 74] on input "text" at bounding box center [349, 71] width 26 height 13
type input "0"
click at [383, 67] on input "text" at bounding box center [379, 71] width 26 height 13
type input "80"
click at [406, 75] on link at bounding box center [403, 71] width 13 height 13
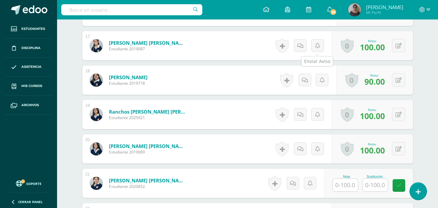
scroll to position [780, 0]
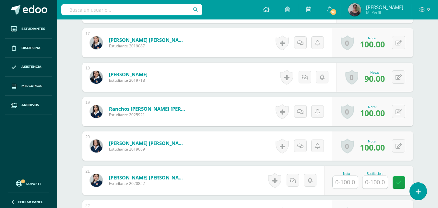
click at [349, 183] on input "text" at bounding box center [345, 182] width 25 height 13
type input "."
type input "0"
click at [377, 181] on input "text" at bounding box center [379, 182] width 26 height 13
type input "80."
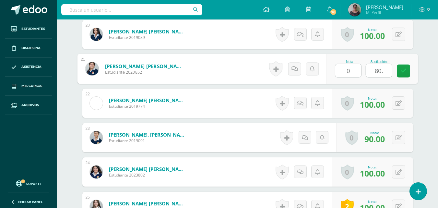
scroll to position [910, 0]
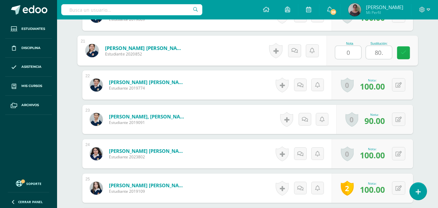
click at [405, 52] on icon at bounding box center [404, 53] width 6 height 6
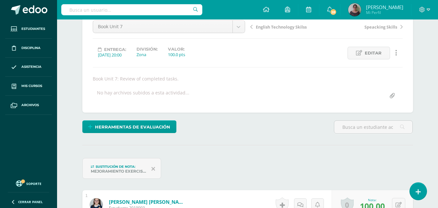
scroll to position [0, 0]
